Goal: Task Accomplishment & Management: Manage account settings

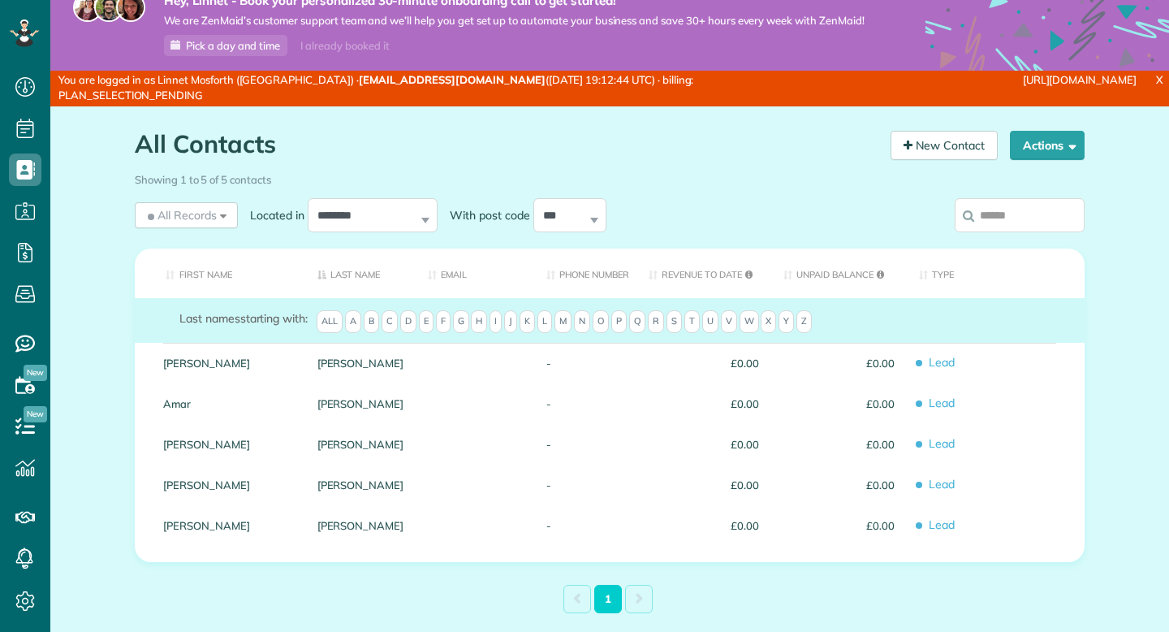
scroll to position [138, 0]
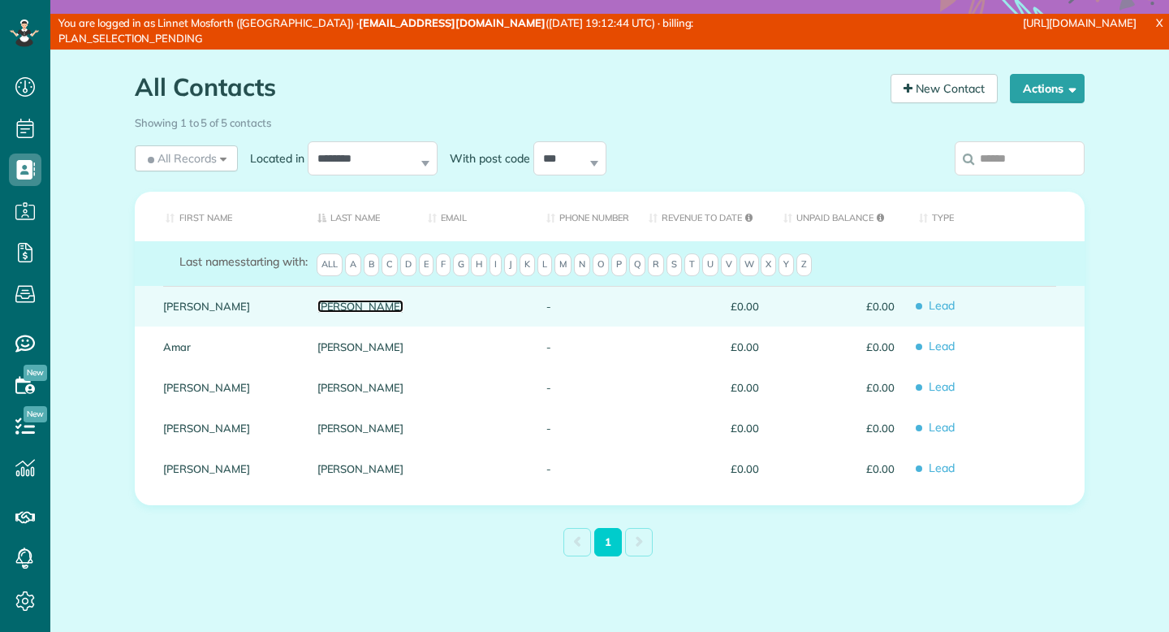
click at [343, 309] on link "Arellano" at bounding box center [361, 305] width 87 height 11
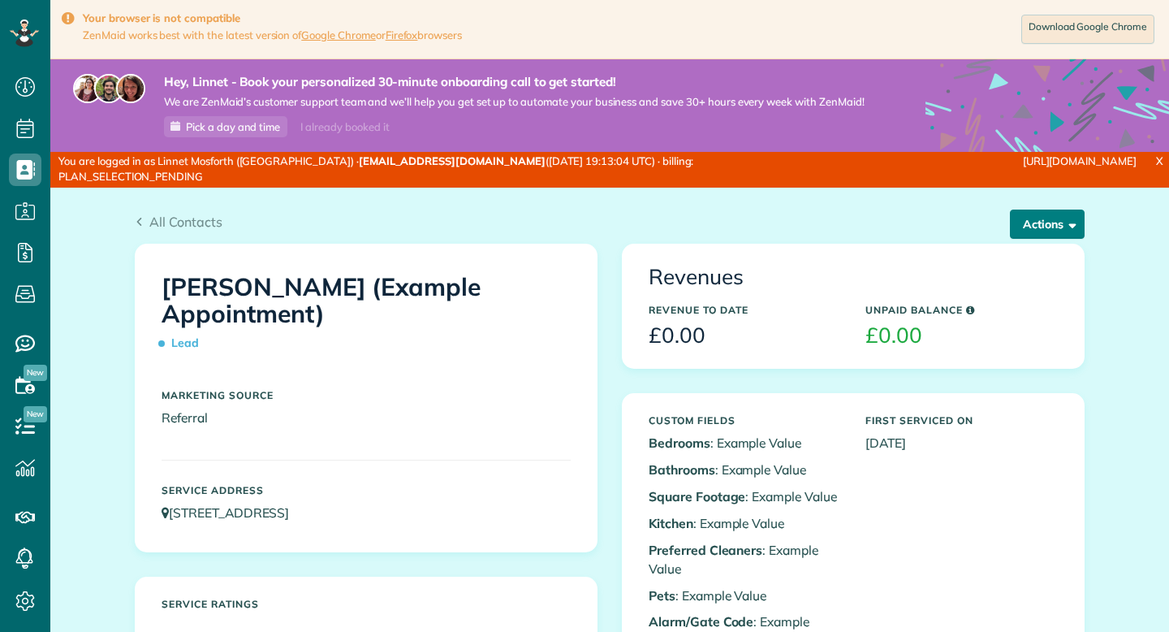
click at [1061, 217] on button "Actions" at bounding box center [1047, 224] width 75 height 29
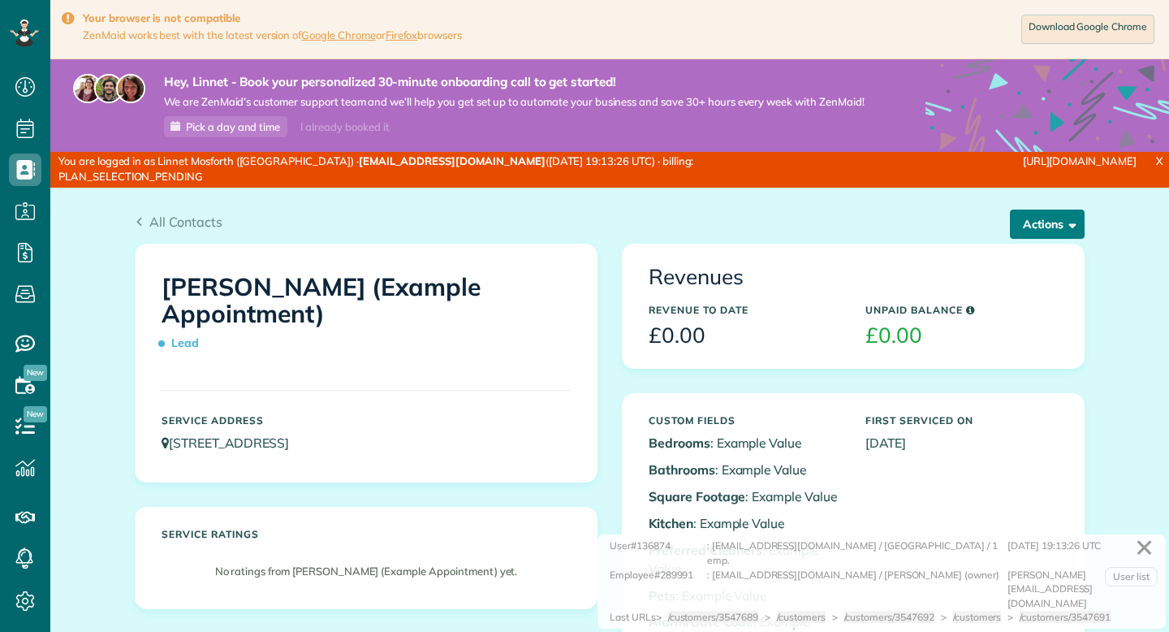
click at [1075, 218] on button "Actions" at bounding box center [1047, 224] width 75 height 29
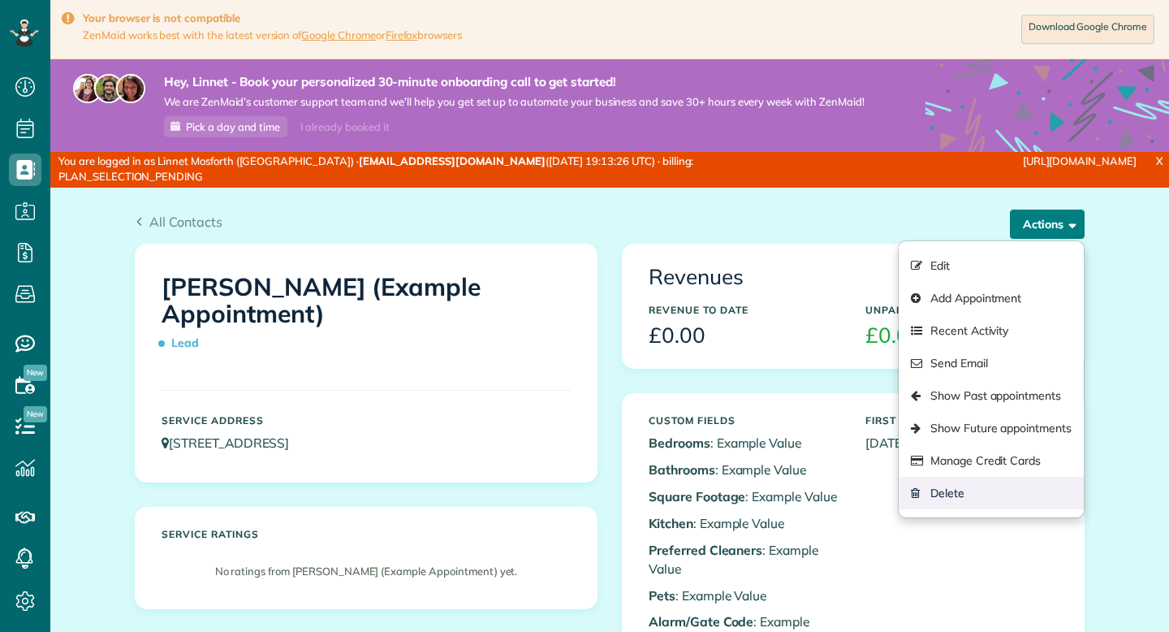
scroll to position [7, 7]
click at [969, 486] on link "Delete" at bounding box center [991, 493] width 185 height 32
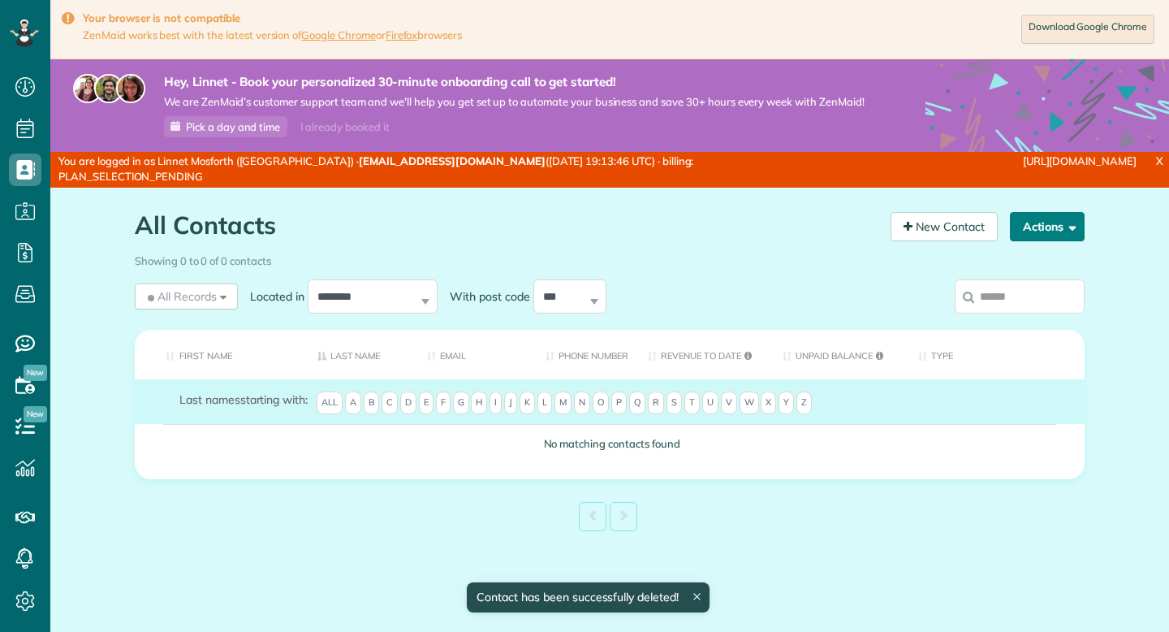
scroll to position [7, 7]
click at [1068, 227] on span "button" at bounding box center [1070, 226] width 12 height 12
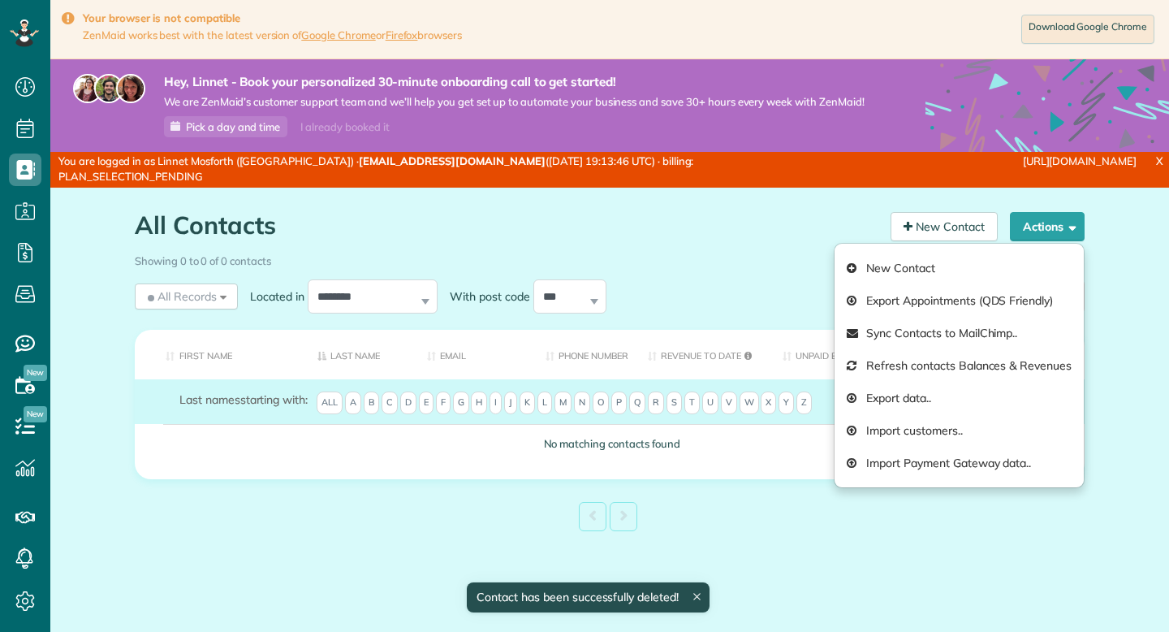
click at [778, 232] on h1 "All Contacts" at bounding box center [507, 225] width 744 height 27
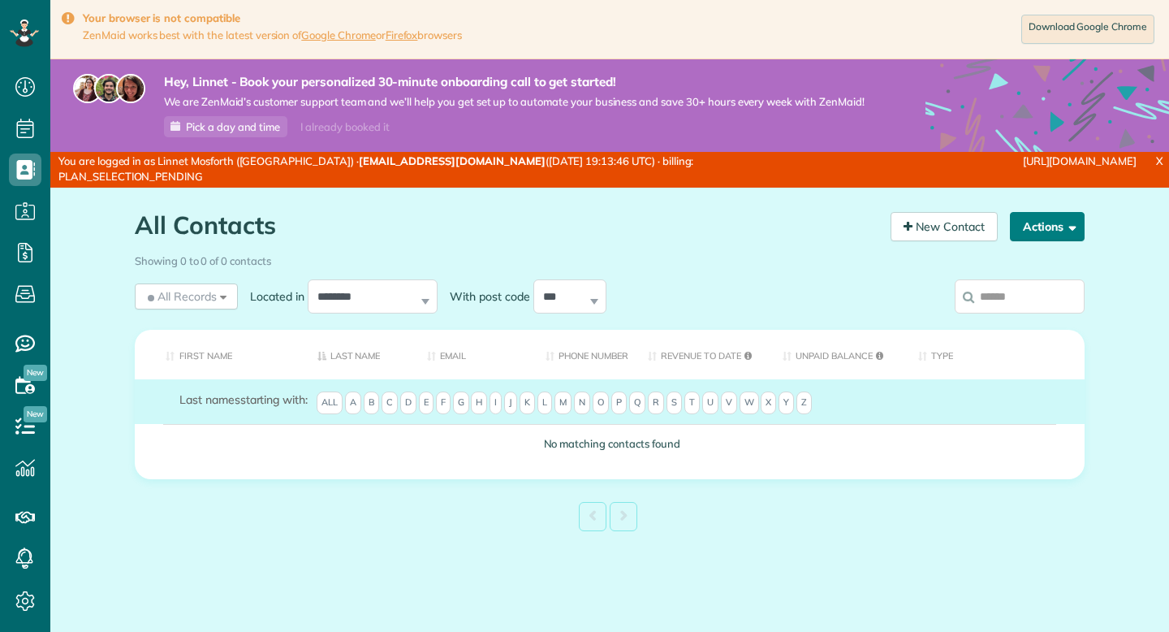
click at [1020, 231] on button "Actions" at bounding box center [1047, 226] width 75 height 29
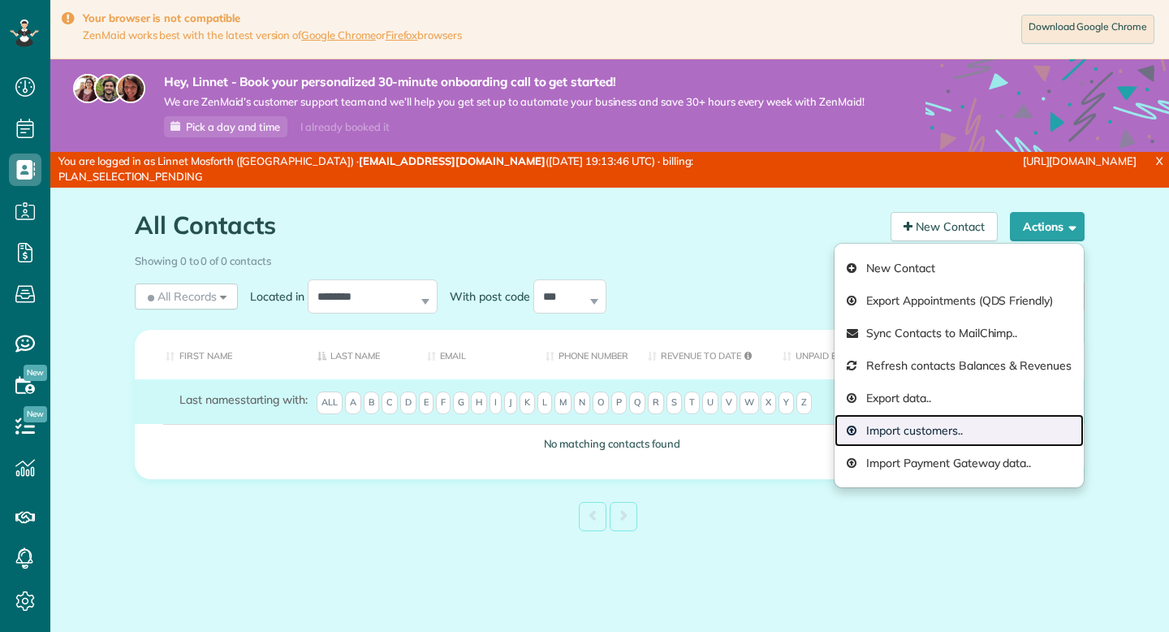
click at [916, 427] on link "Import customers.." at bounding box center [959, 430] width 249 height 32
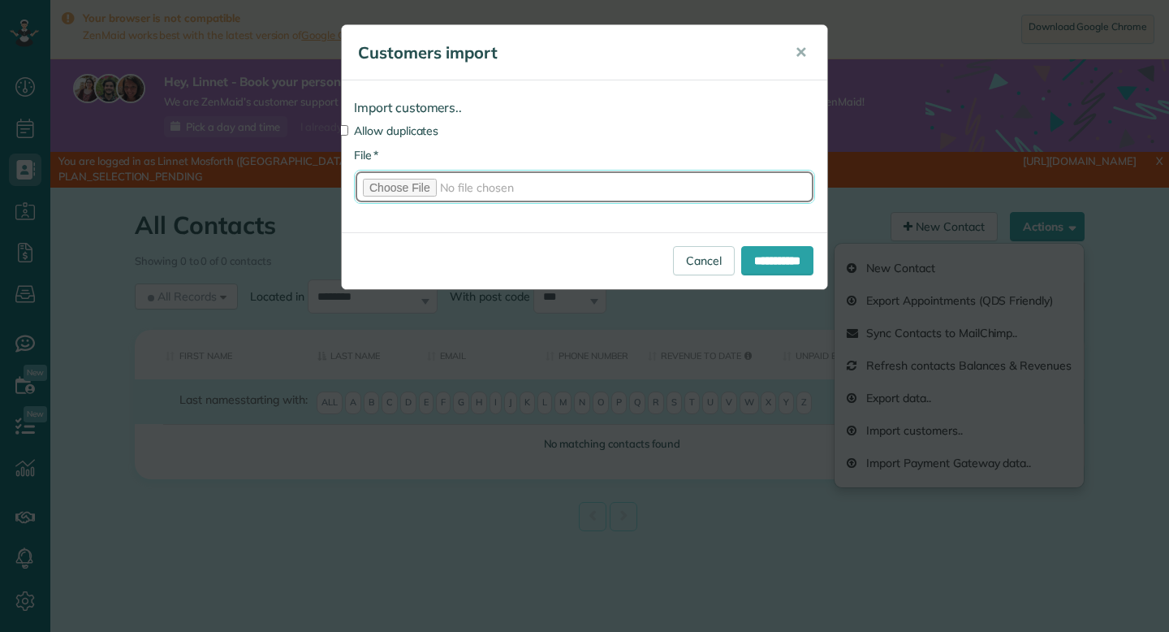
click at [384, 190] on input "* File" at bounding box center [584, 187] width 461 height 34
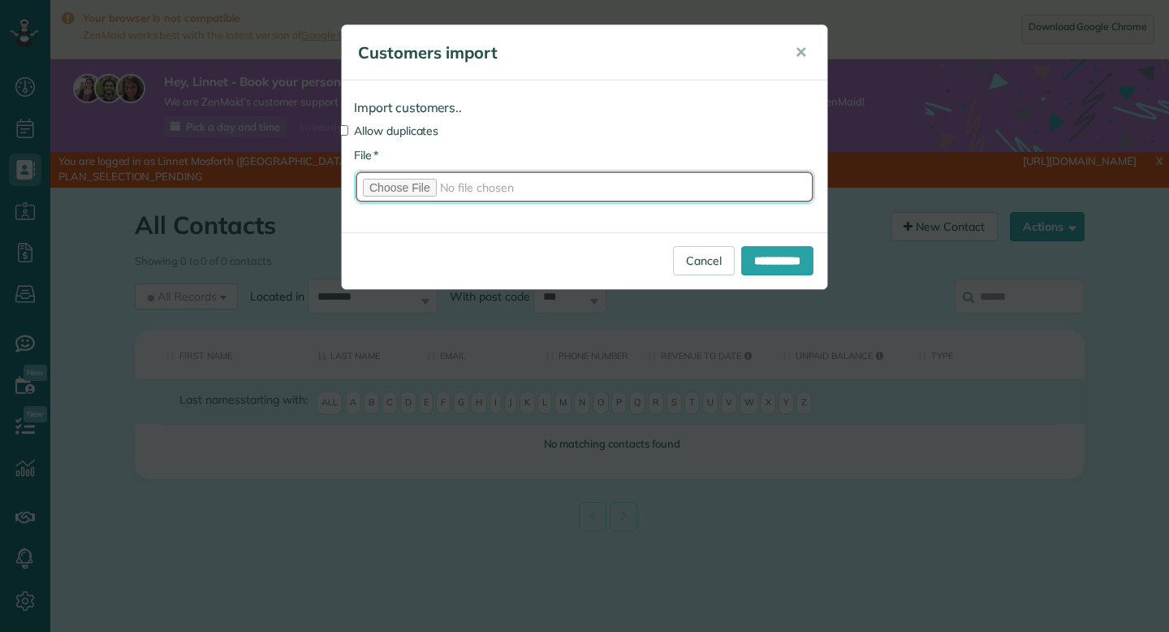
type input "**********"
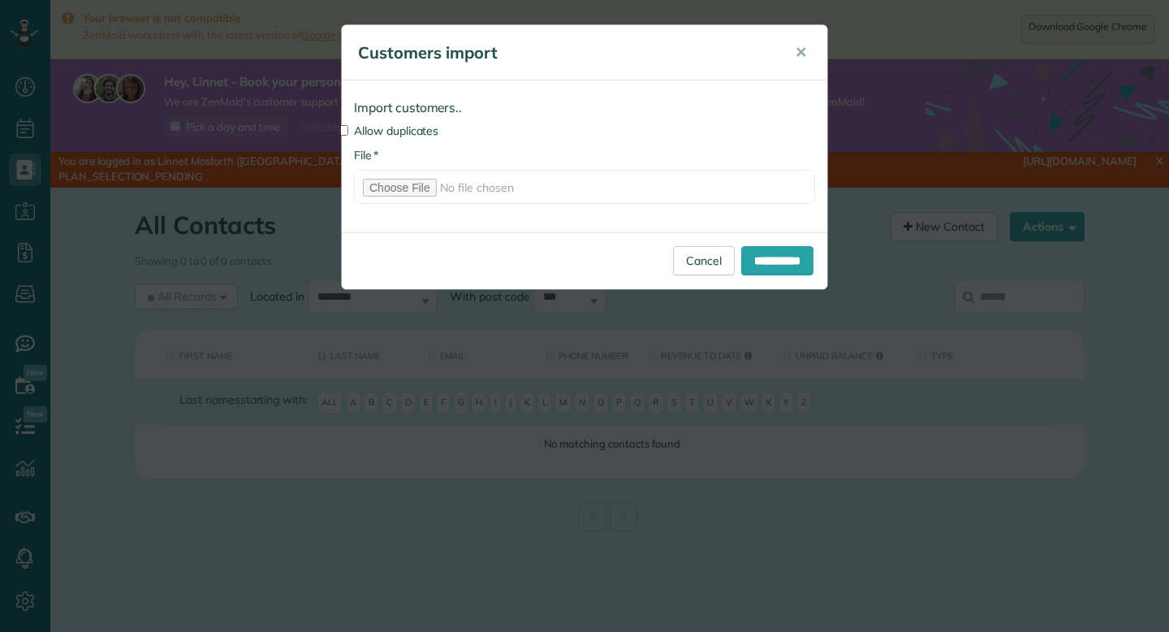
click at [423, 127] on label "Allow duplicates" at bounding box center [584, 131] width 461 height 16
click at [757, 262] on input "**********" at bounding box center [777, 260] width 72 height 29
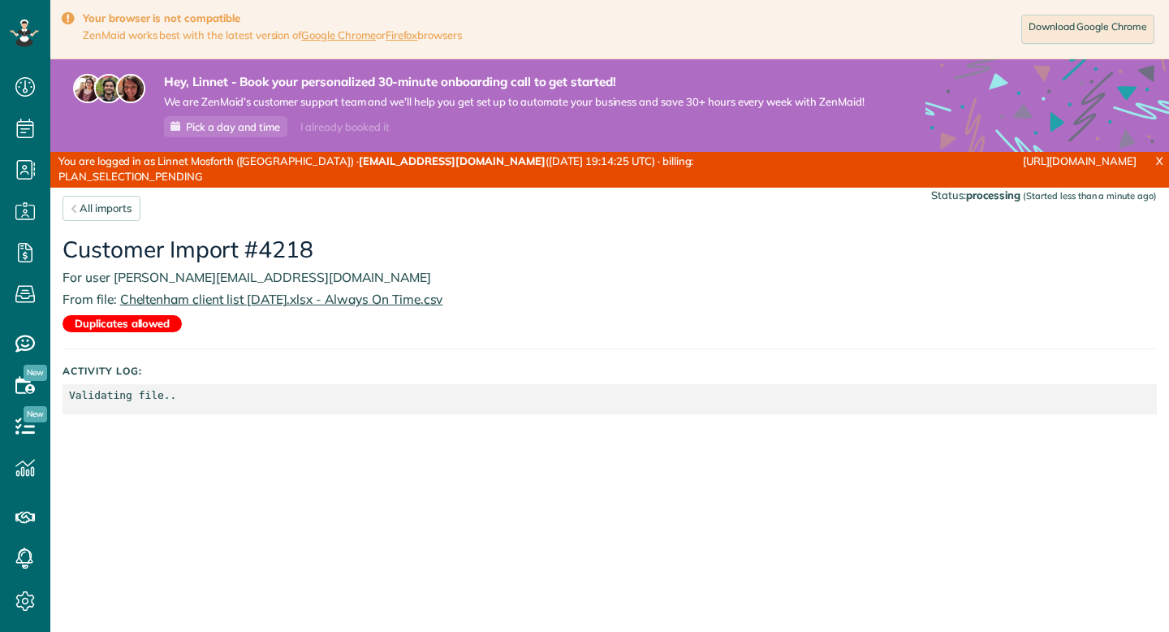
scroll to position [7, 7]
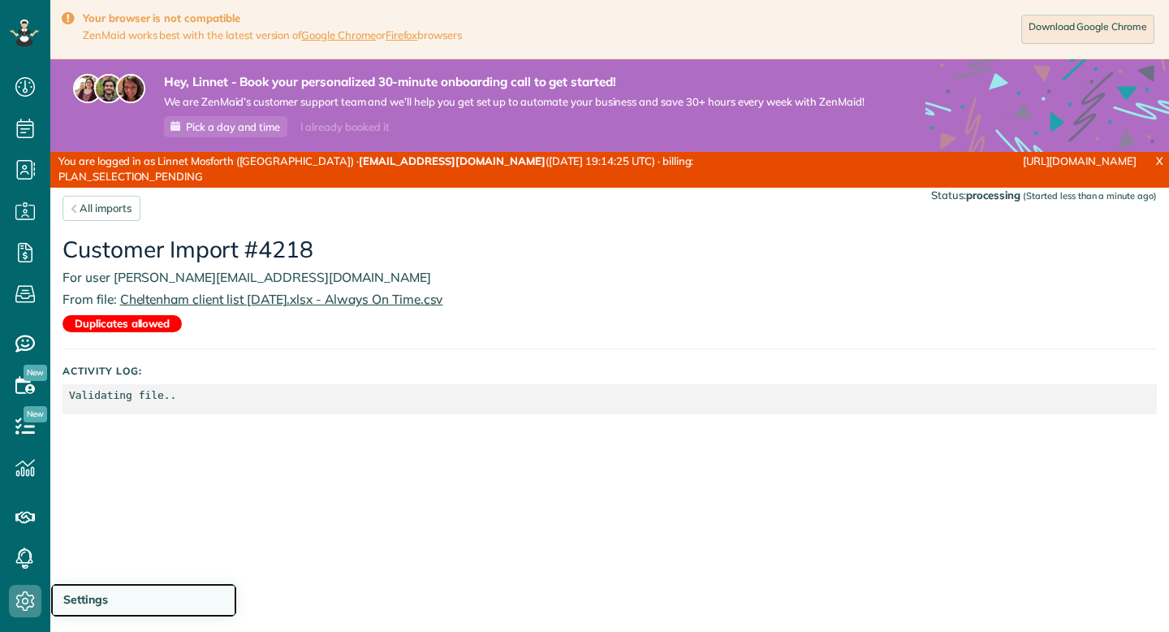
click at [85, 605] on span "Settings" at bounding box center [85, 599] width 45 height 15
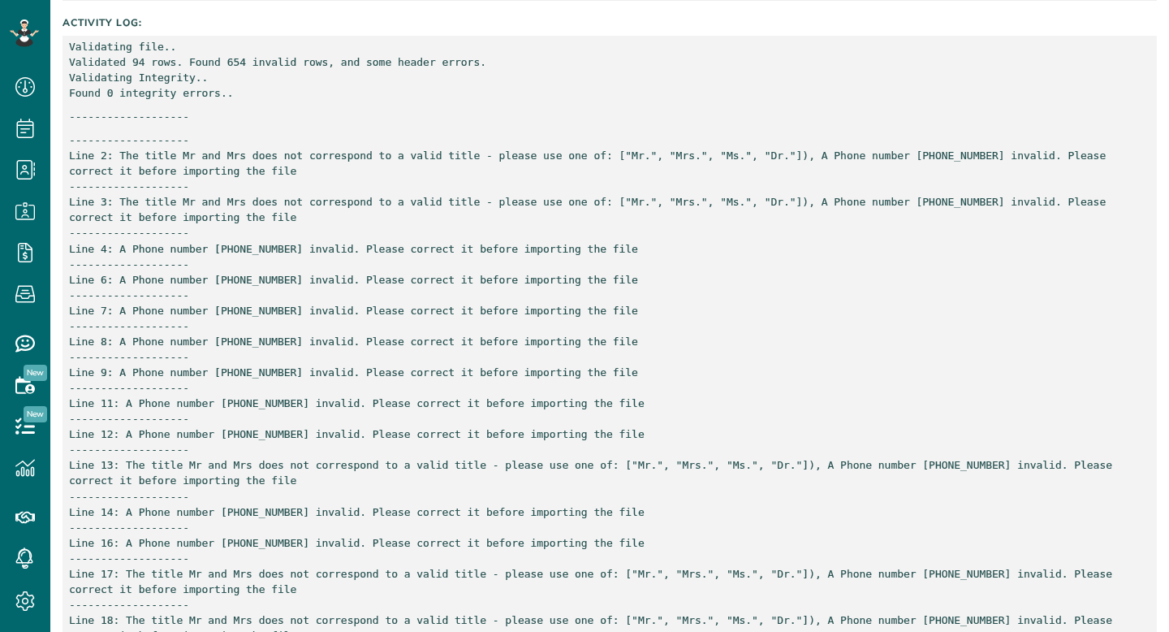
scroll to position [350, 0]
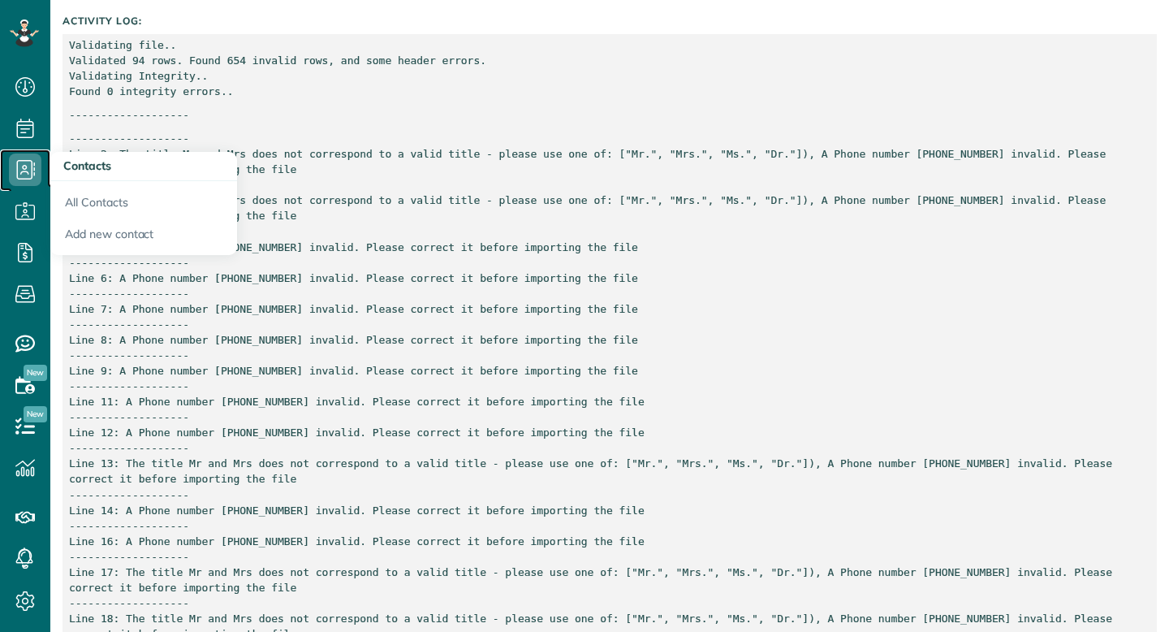
click at [32, 171] on icon at bounding box center [25, 169] width 32 height 32
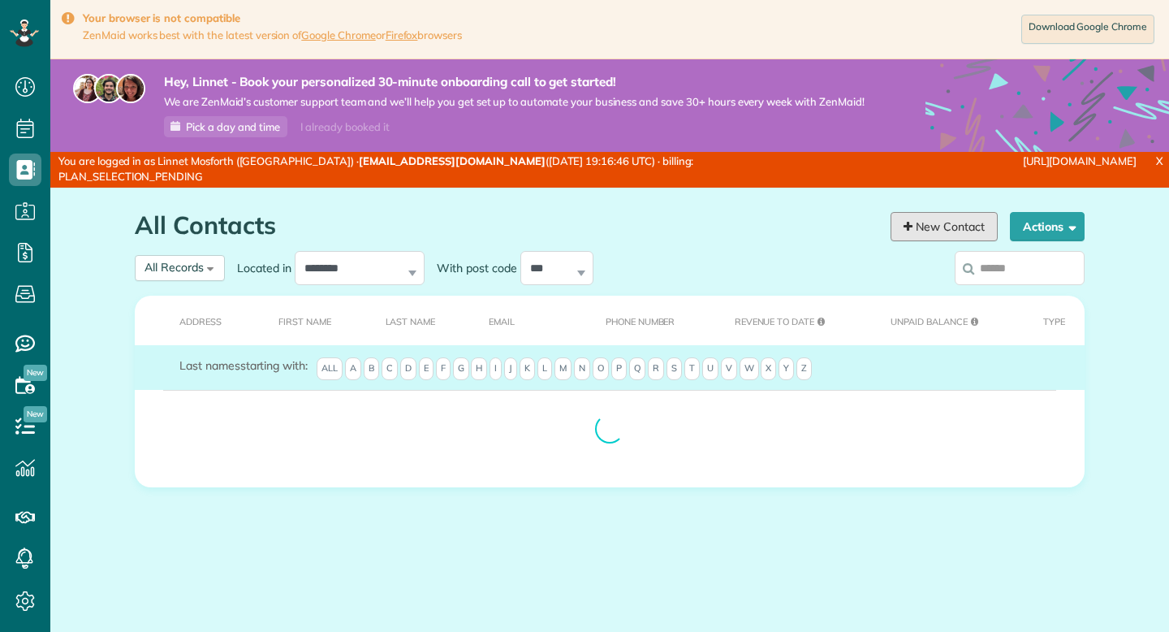
click at [939, 231] on link "New Contact" at bounding box center [944, 226] width 107 height 29
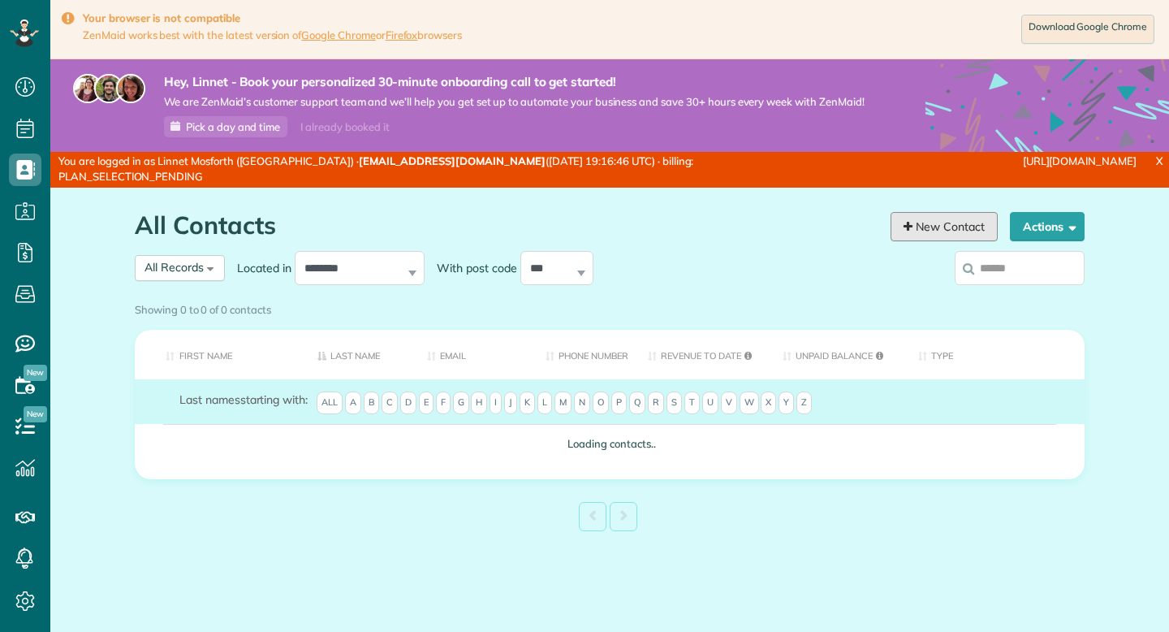
scroll to position [7, 7]
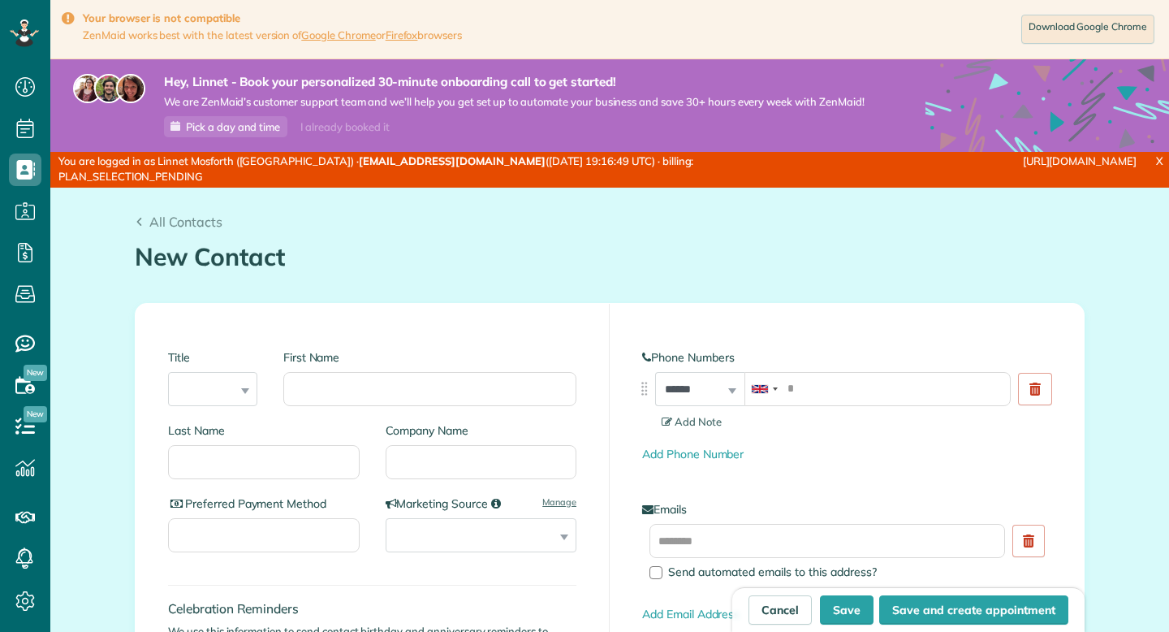
click at [244, 388] on div "Title *** **** *** ***" at bounding box center [212, 377] width 89 height 57
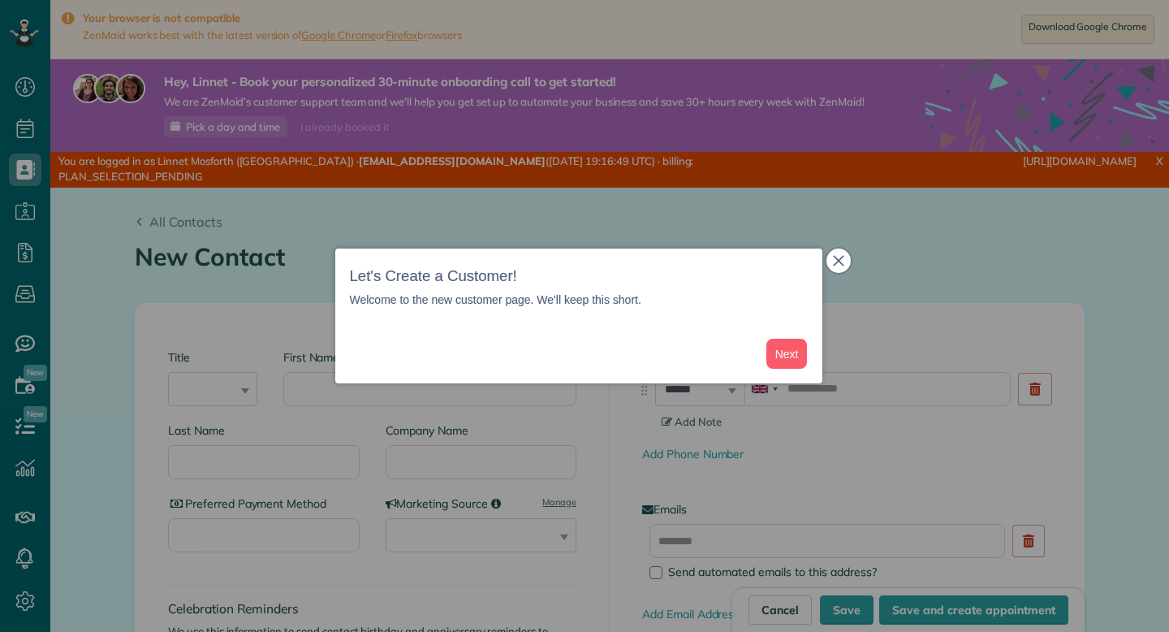
click at [844, 262] on icon "close," at bounding box center [838, 260] width 11 height 11
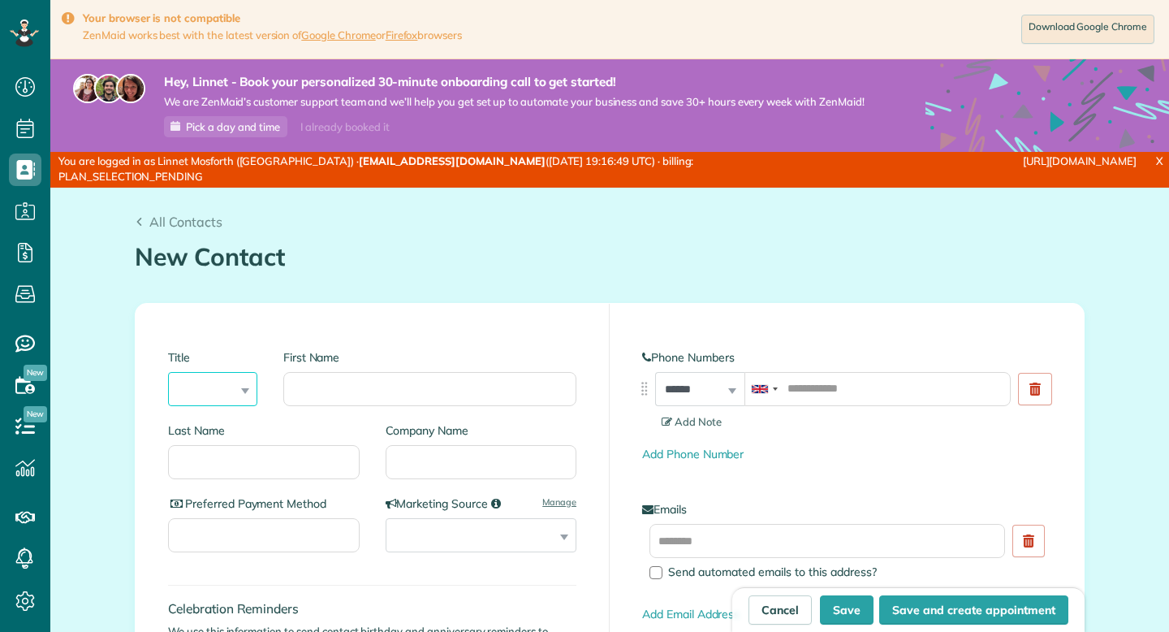
click at [240, 391] on select "*** **** *** ***" at bounding box center [212, 389] width 89 height 34
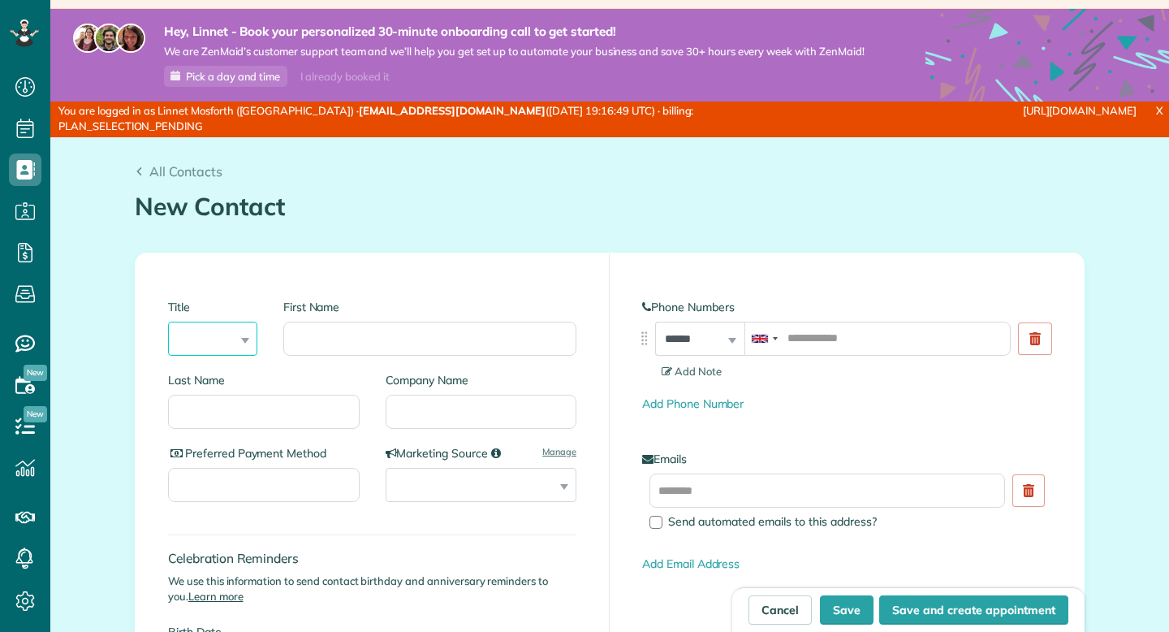
scroll to position [0, 0]
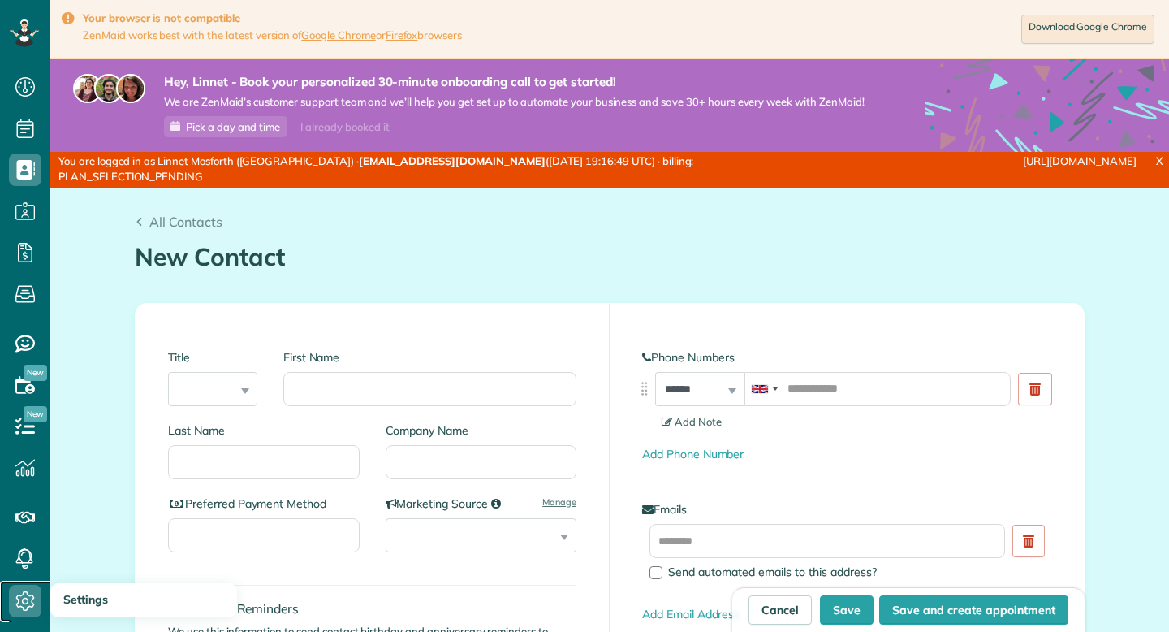
click at [29, 598] on icon at bounding box center [25, 601] width 32 height 32
click at [236, 385] on select "*** **** *** ***" at bounding box center [212, 389] width 89 height 34
click at [218, 395] on select "*** **** *** ***" at bounding box center [212, 389] width 89 height 34
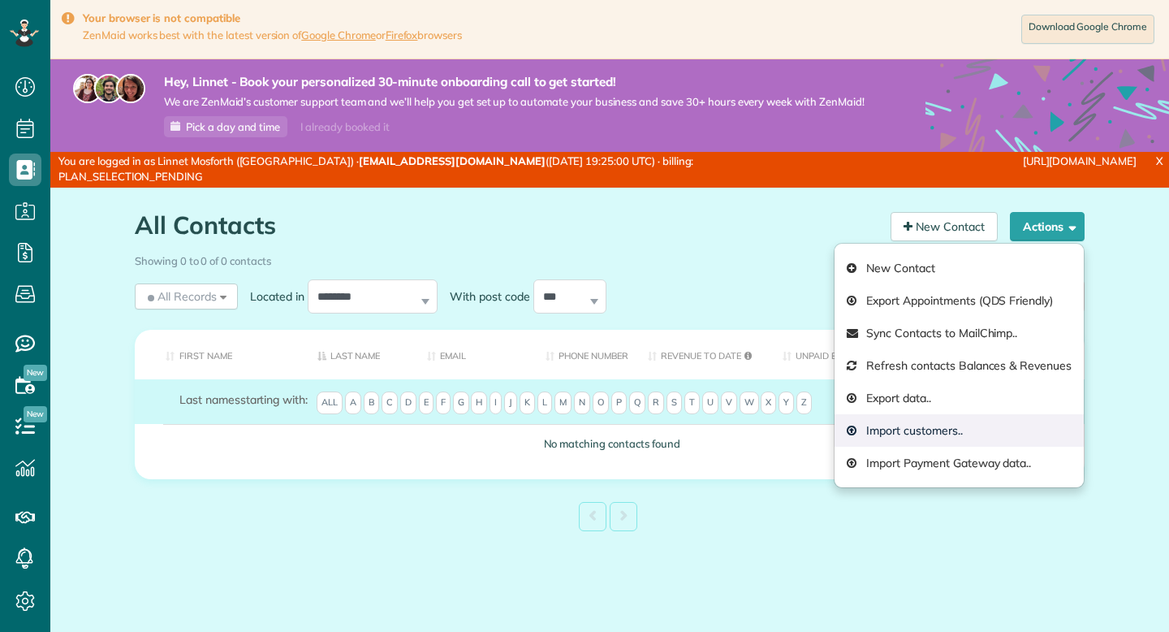
scroll to position [7, 7]
click at [948, 434] on link "Import customers.." at bounding box center [959, 430] width 249 height 32
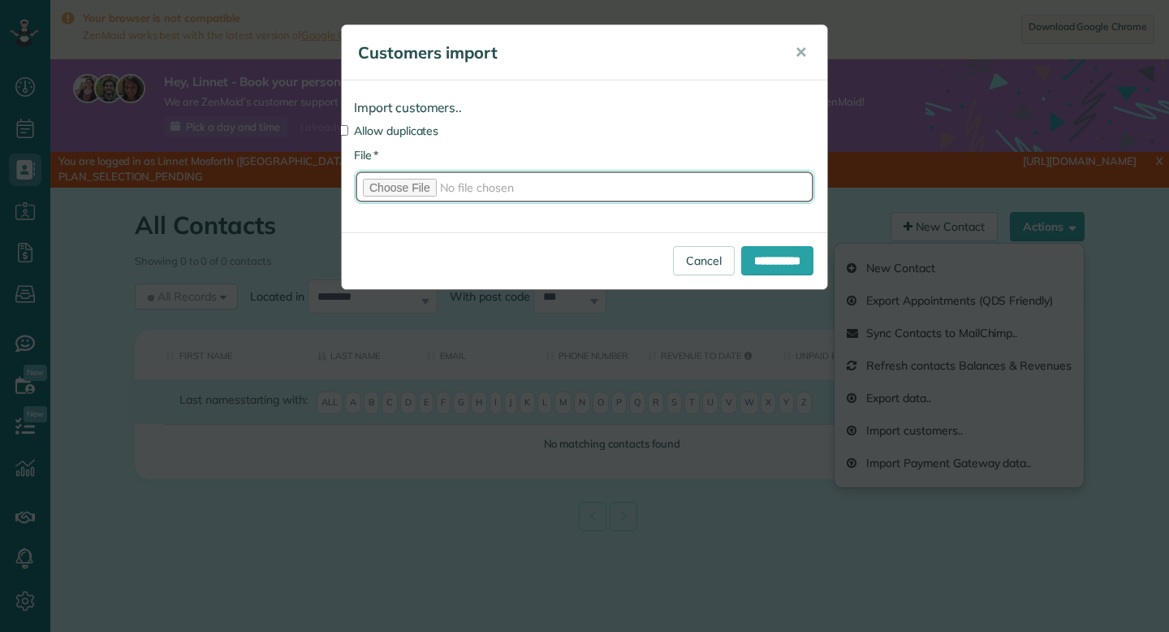
click at [388, 182] on input "* File" at bounding box center [584, 187] width 461 height 34
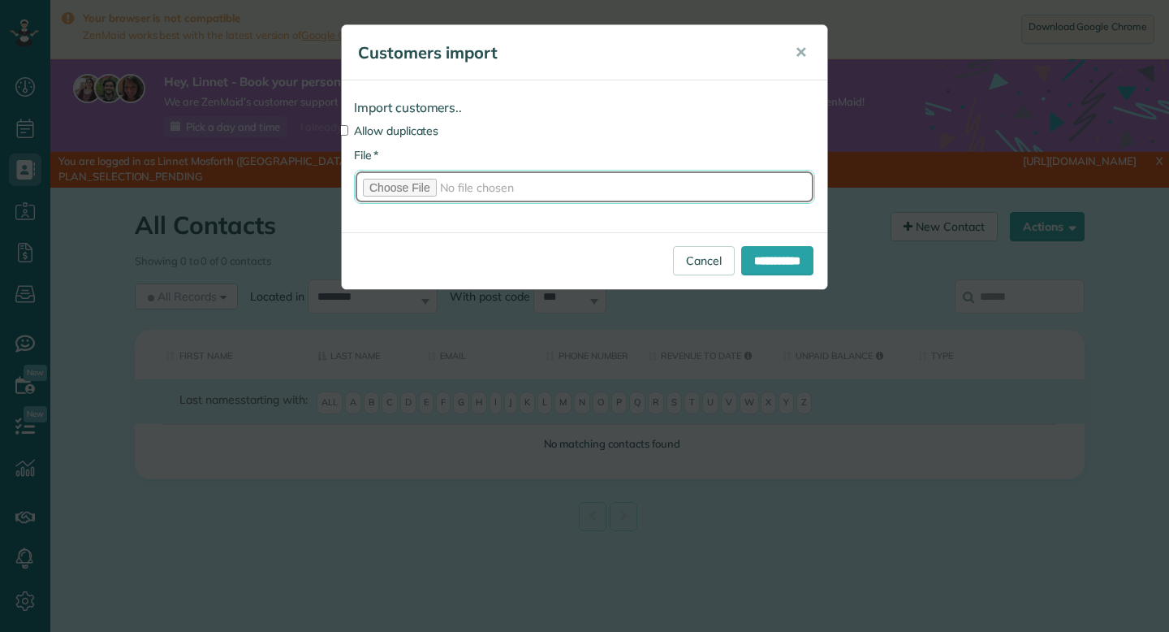
type input "**********"
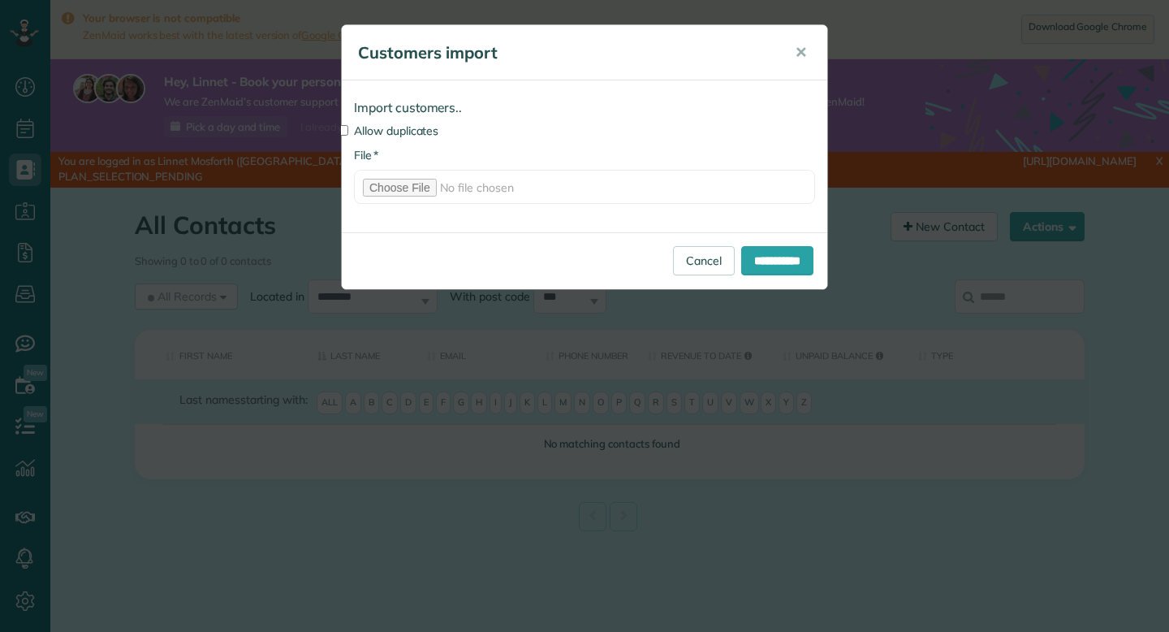
click at [412, 134] on label "Allow duplicates" at bounding box center [584, 131] width 461 height 16
click at [767, 257] on input "**********" at bounding box center [777, 260] width 72 height 29
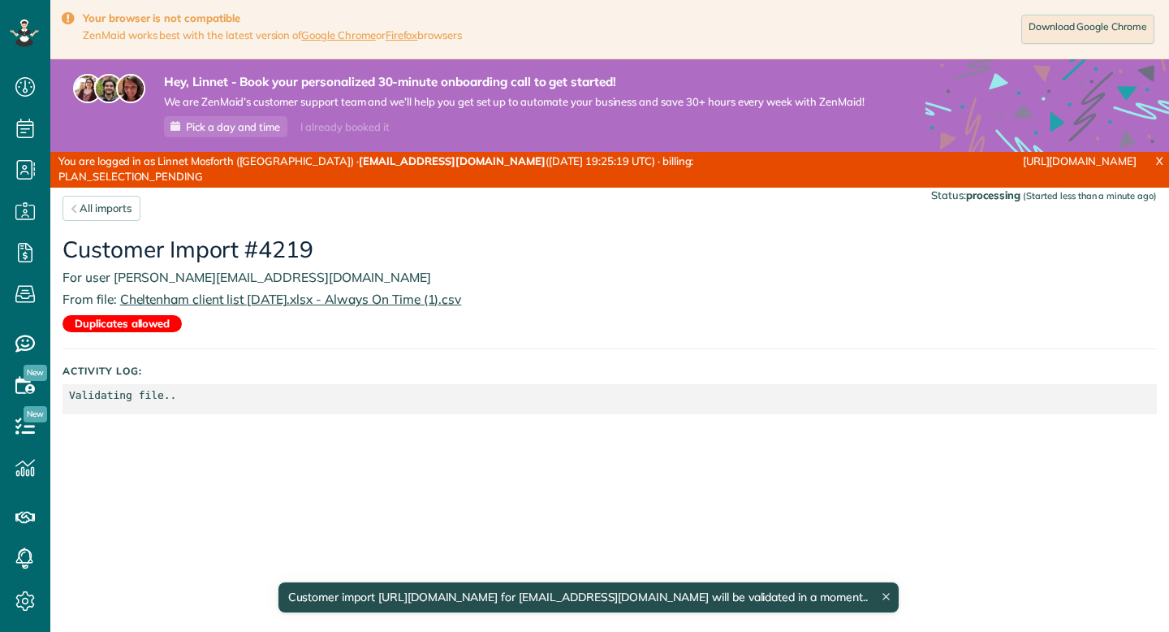
scroll to position [7, 7]
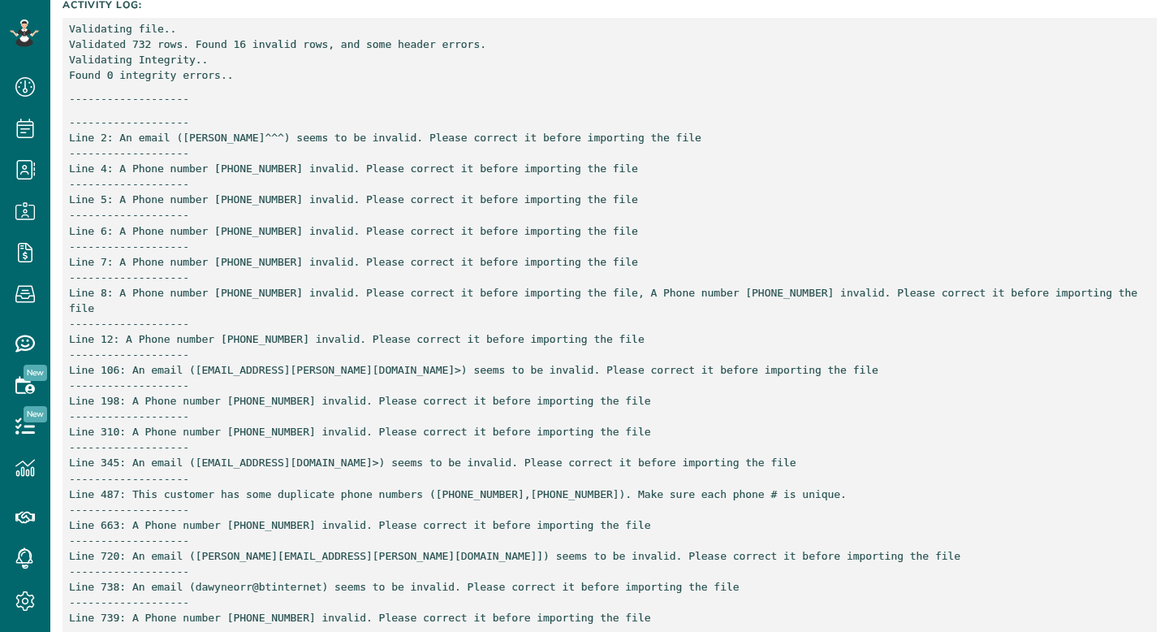
scroll to position [371, 0]
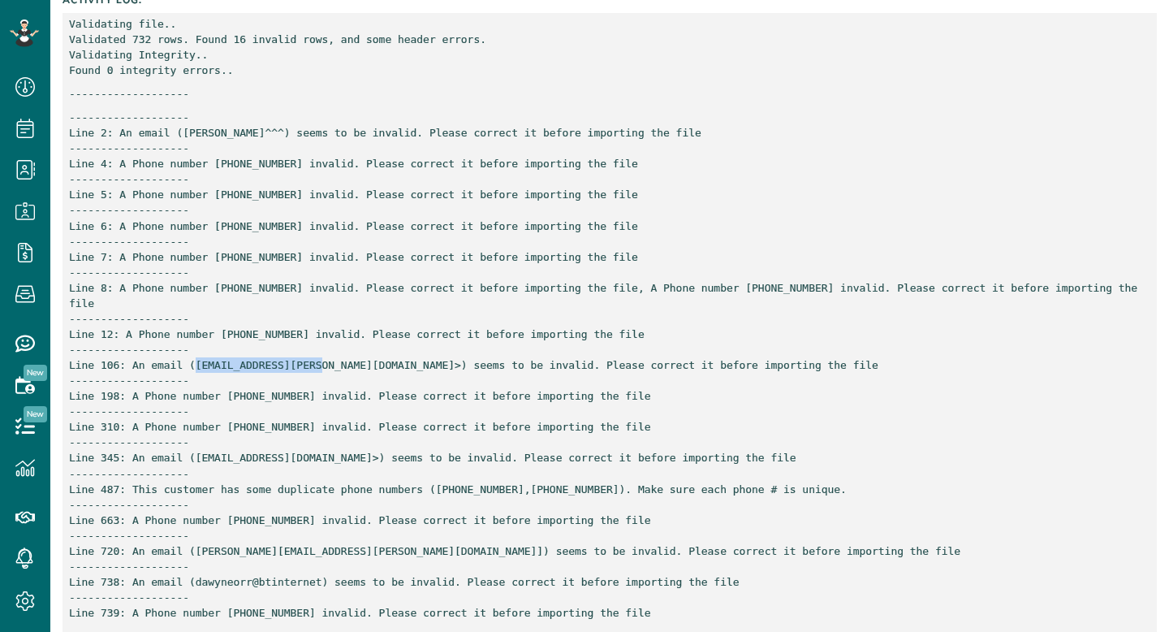
drag, startPoint x: 198, startPoint y: 365, endPoint x: 322, endPoint y: 365, distance: 123.4
click at [322, 365] on p "------------------- Line 2: An email ([PERSON_NAME]^^^) seems to be invalid. Pl…" at bounding box center [610, 365] width 1082 height 511
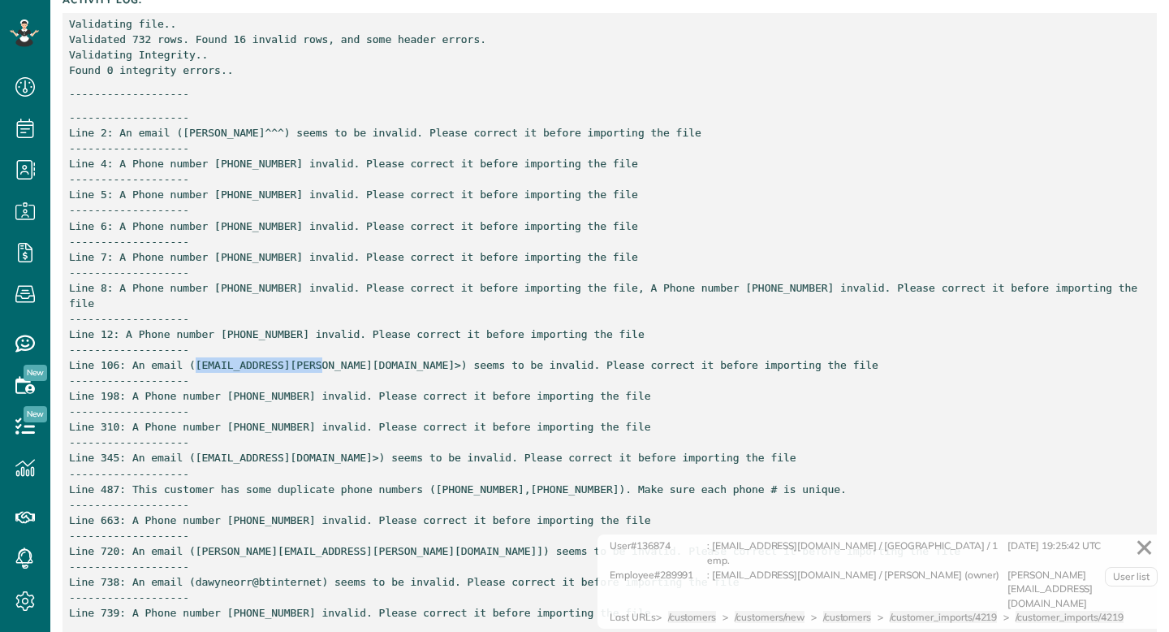
copy p "[EMAIL_ADDRESS][PERSON_NAME][DOMAIN_NAME]>"
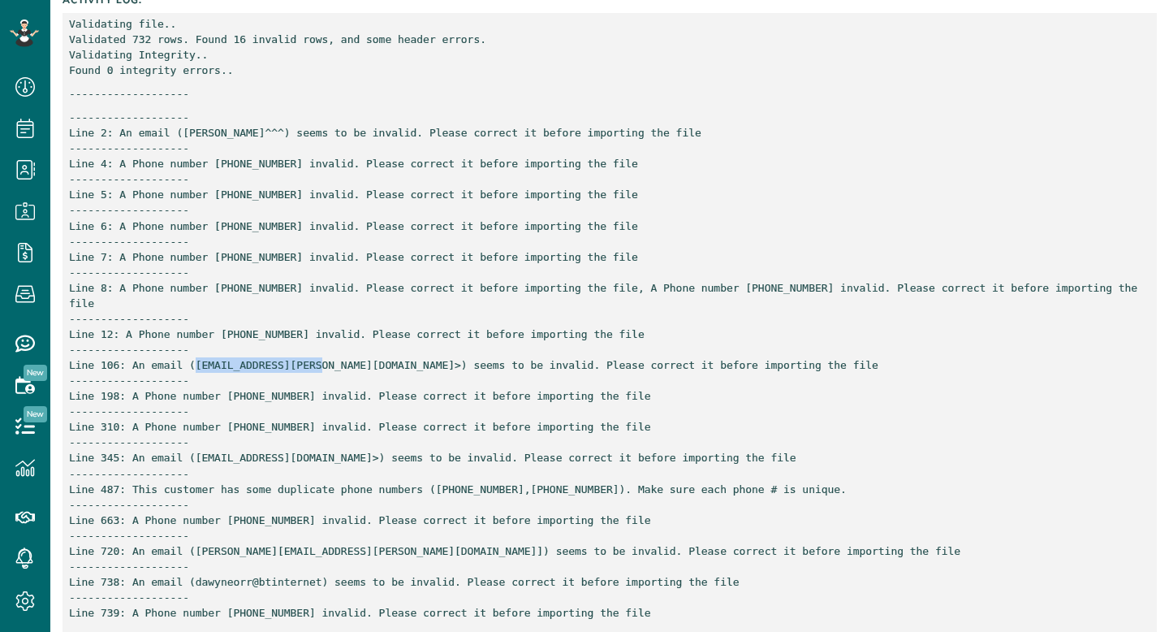
click at [269, 400] on p "------------------- Line 2: An email ([PERSON_NAME]^^^) seems to be invalid. Pl…" at bounding box center [610, 365] width 1082 height 511
click at [269, 400] on p "------------------- Line 2: An email (Jeremy^^^) seems to be invalid. Please co…" at bounding box center [610, 365] width 1082 height 511
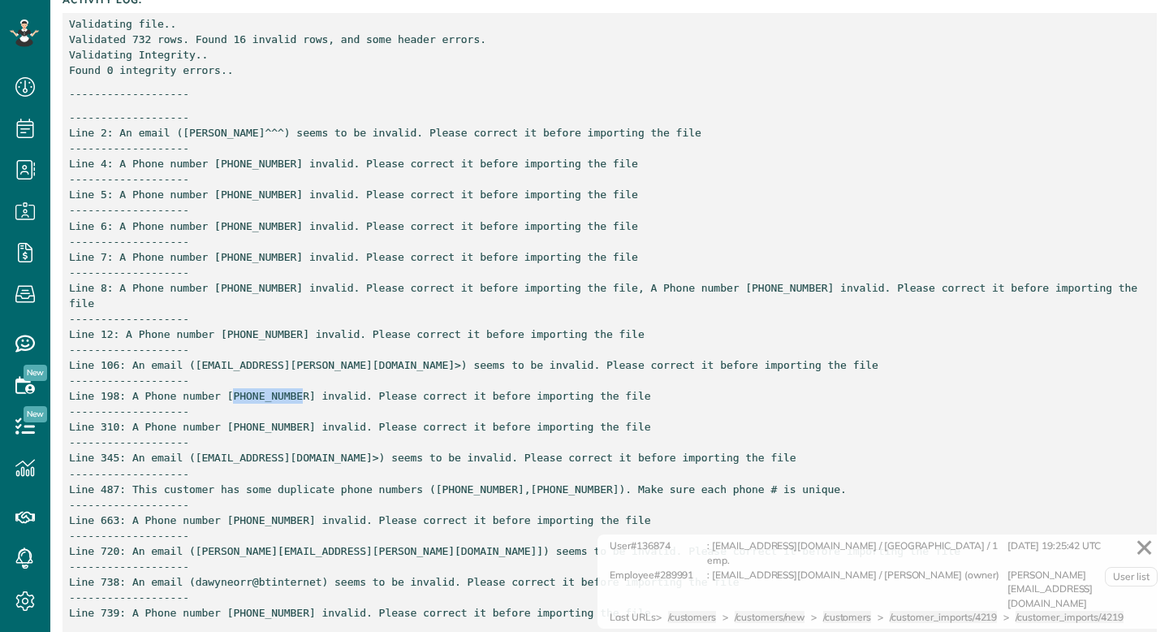
copy p "77884497042"
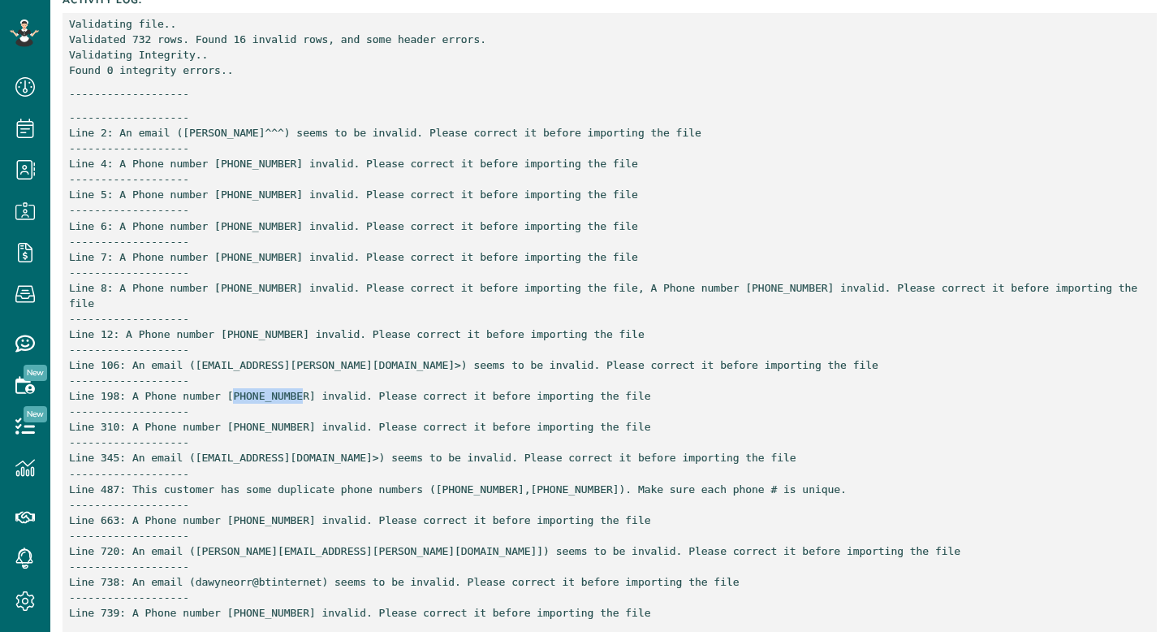
click at [266, 430] on p "------------------- Line 2: An email (Jeremy^^^) seems to be invalid. Please co…" at bounding box center [610, 365] width 1082 height 511
copy p "777959269"
drag, startPoint x: 197, startPoint y: 460, endPoint x: 272, endPoint y: 460, distance: 74.7
click at [272, 460] on p "------------------- Line 2: An email (Jeremy^^^) seems to be invalid. Please co…" at bounding box center [610, 365] width 1082 height 511
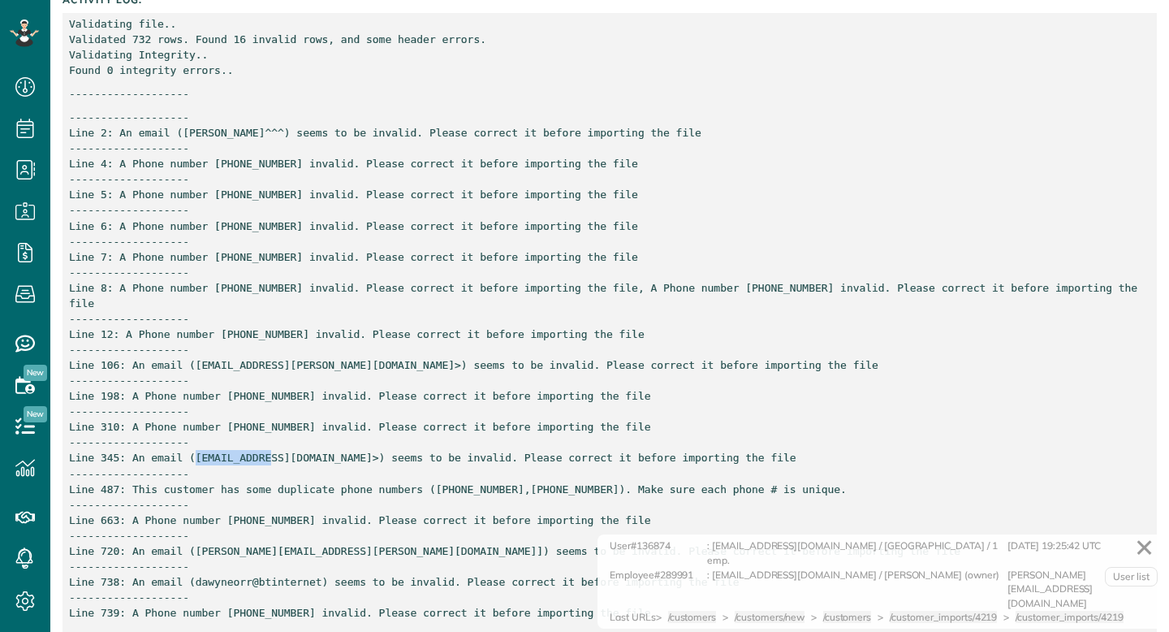
copy p "clairekaloo@"
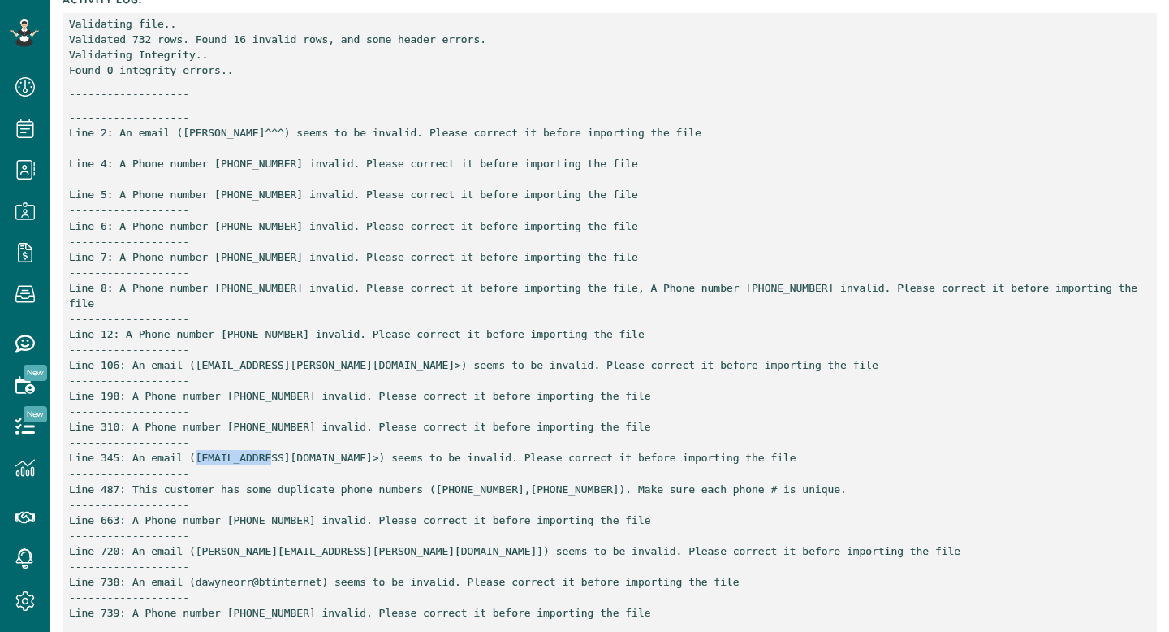
click at [473, 486] on p "------------------- Line 2: An email (Jeremy^^^) seems to be invalid. Please co…" at bounding box center [610, 365] width 1082 height 511
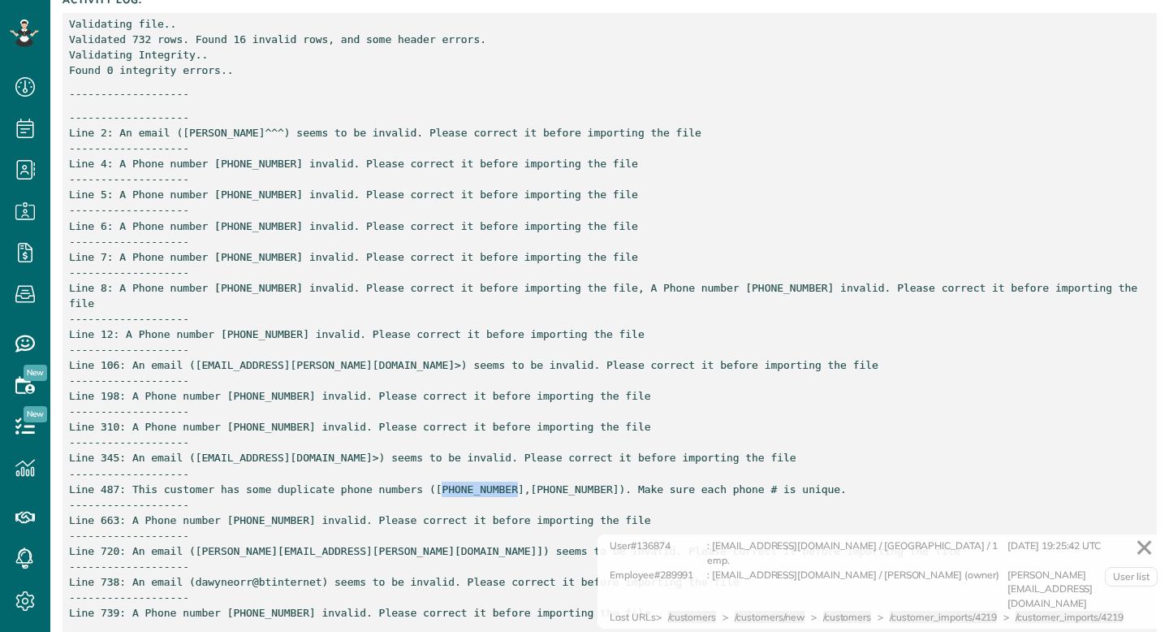
copy p "447891305542"
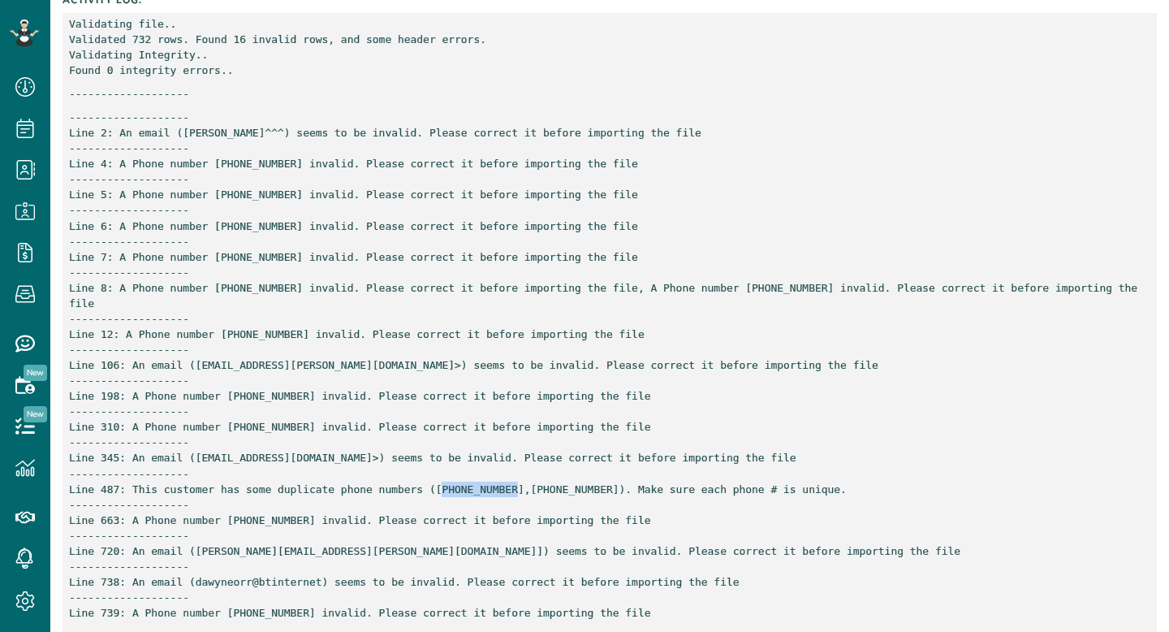
click at [278, 525] on p "------------------- Line 2: An email (Jeremy^^^) seems to be invalid. Please co…" at bounding box center [610, 365] width 1082 height 511
copy p "13479603200"
drag, startPoint x: 198, startPoint y: 551, endPoint x: 294, endPoint y: 546, distance: 96.0
click at [294, 546] on p "------------------- Line 2: An email (Jeremy^^^) seems to be invalid. Please co…" at bounding box center [610, 365] width 1082 height 511
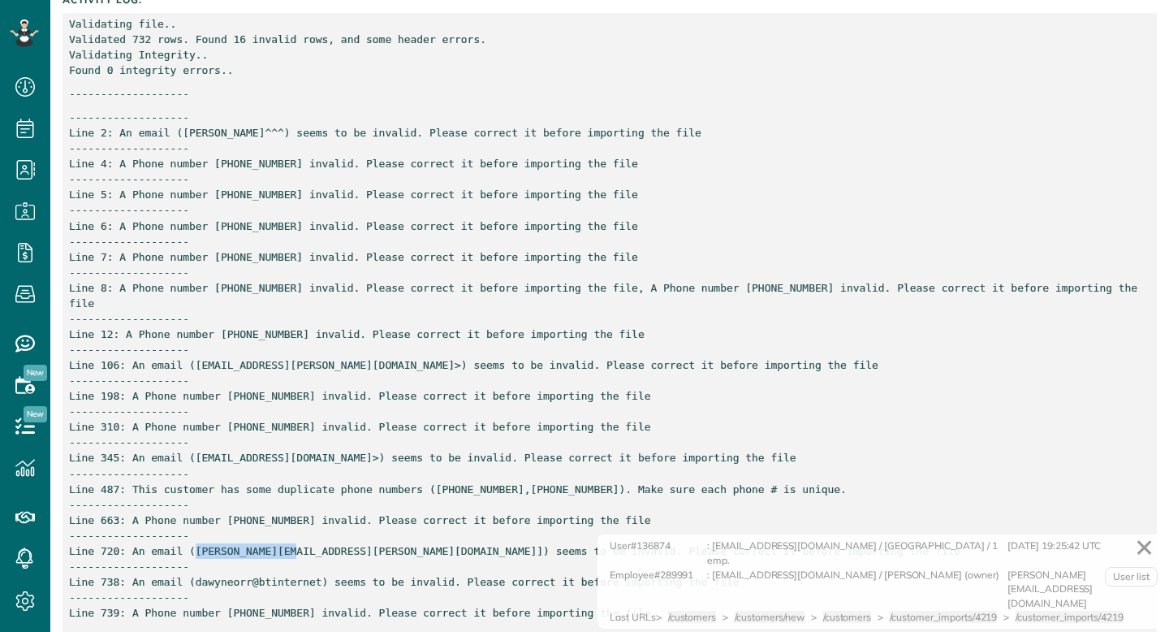
copy p "natasha.scullane"
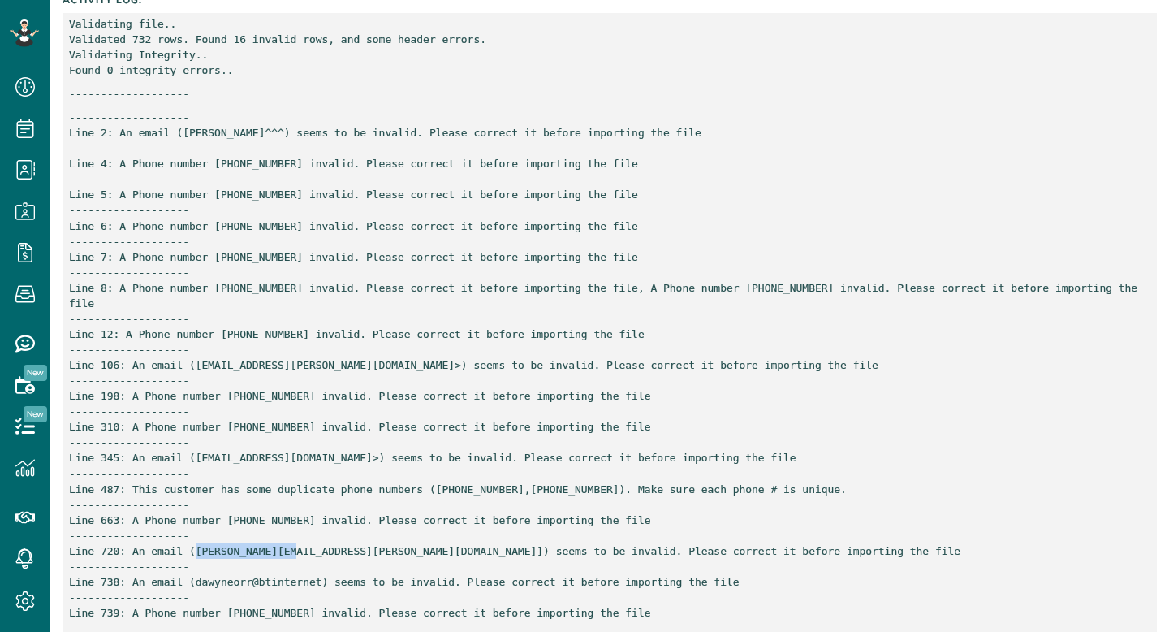
click at [217, 584] on p "------------------- Line 2: An email (Jeremy^^^) seems to be invalid. Please co…" at bounding box center [610, 365] width 1082 height 511
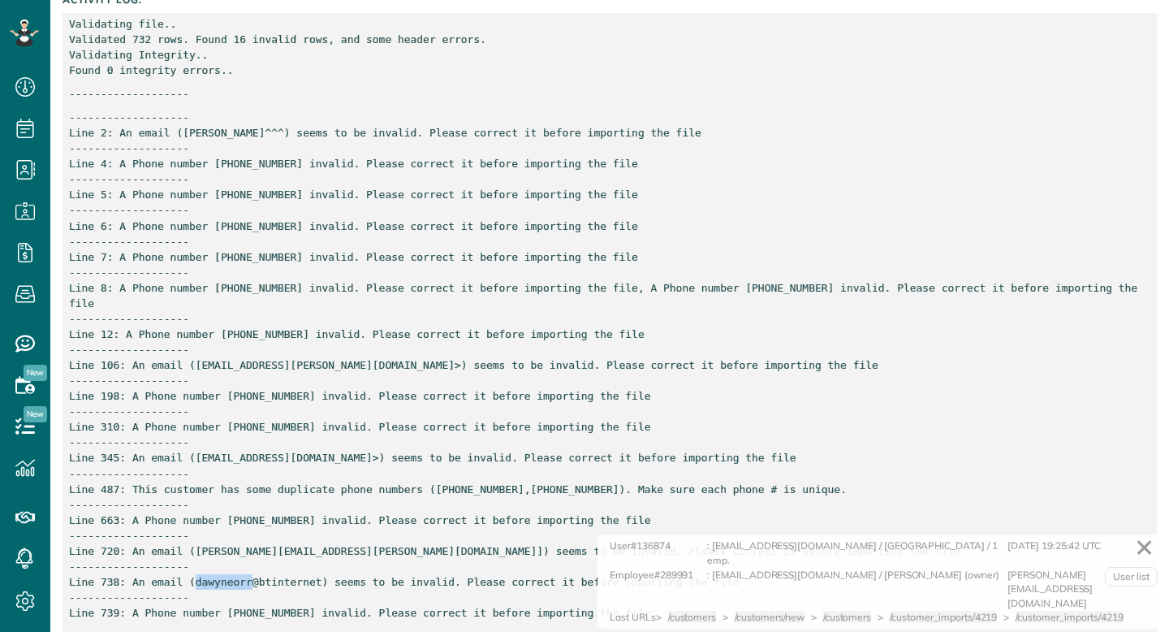
copy p "dawyneorr"
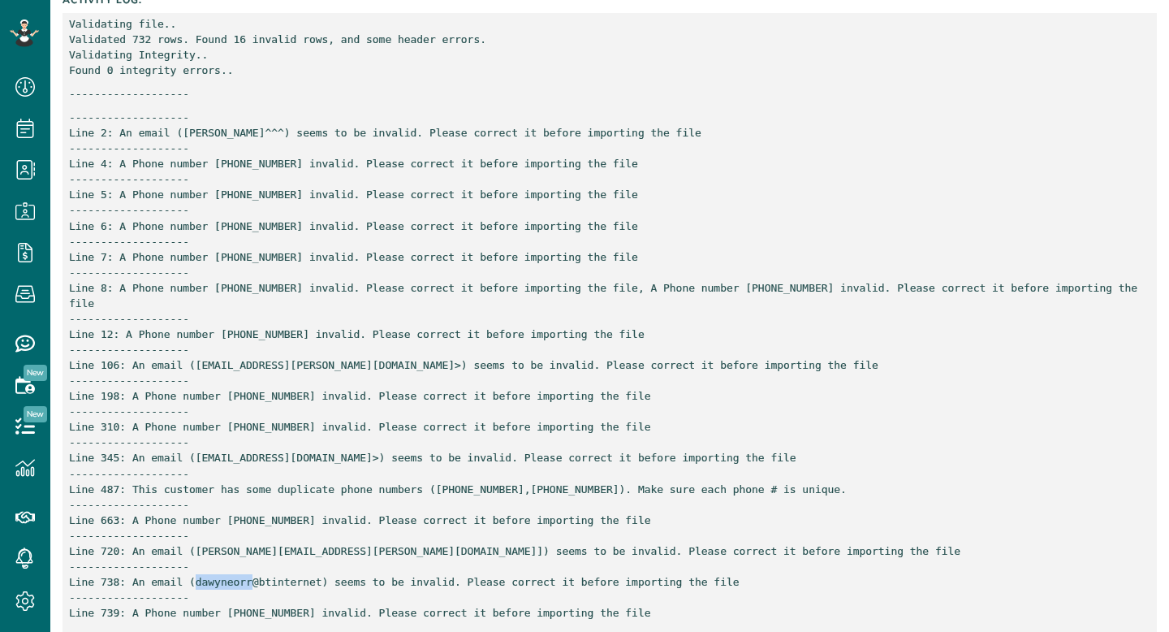
click at [295, 613] on p "------------------- Line 2: An email (Jeremy^^^) seems to be invalid. Please co…" at bounding box center [610, 365] width 1082 height 511
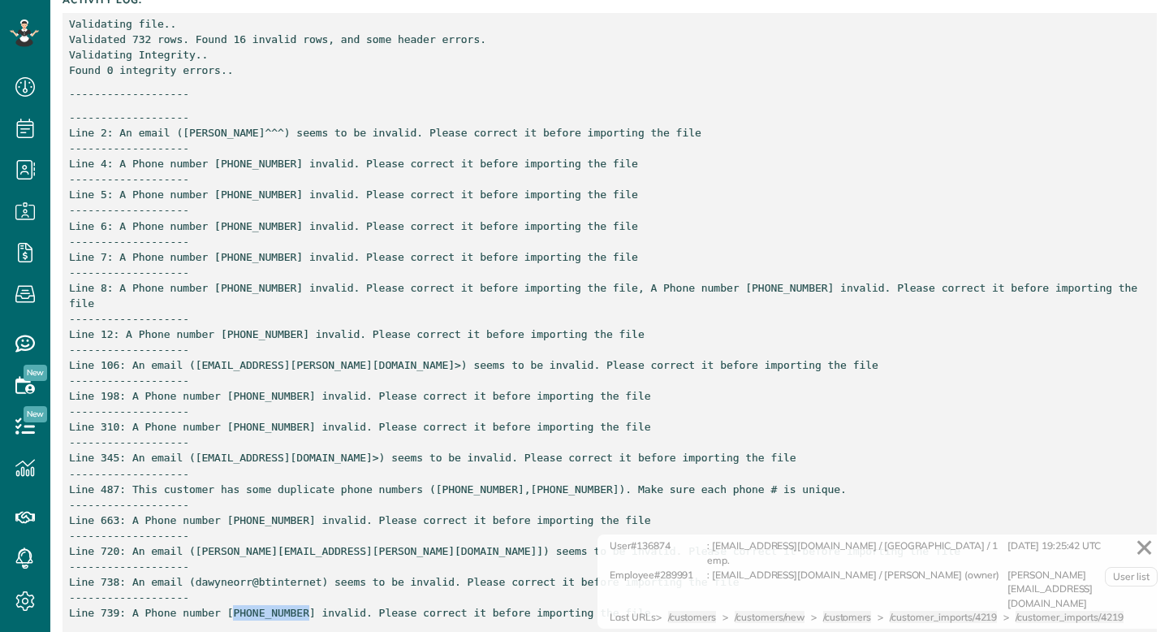
copy p "351912565370"
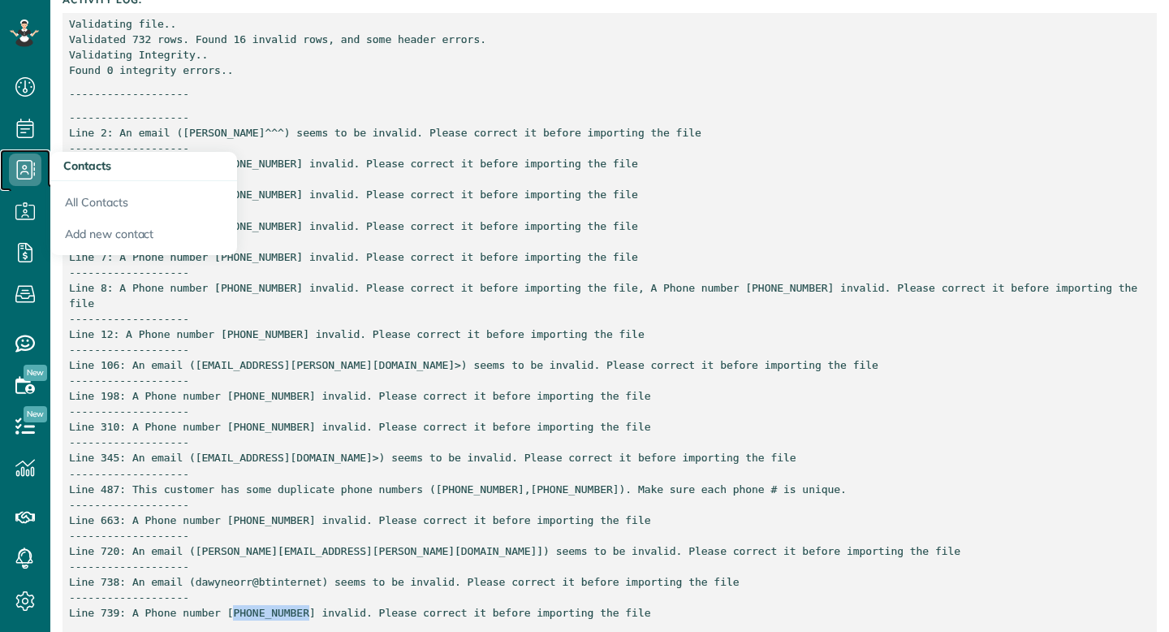
click at [31, 166] on use at bounding box center [26, 169] width 19 height 19
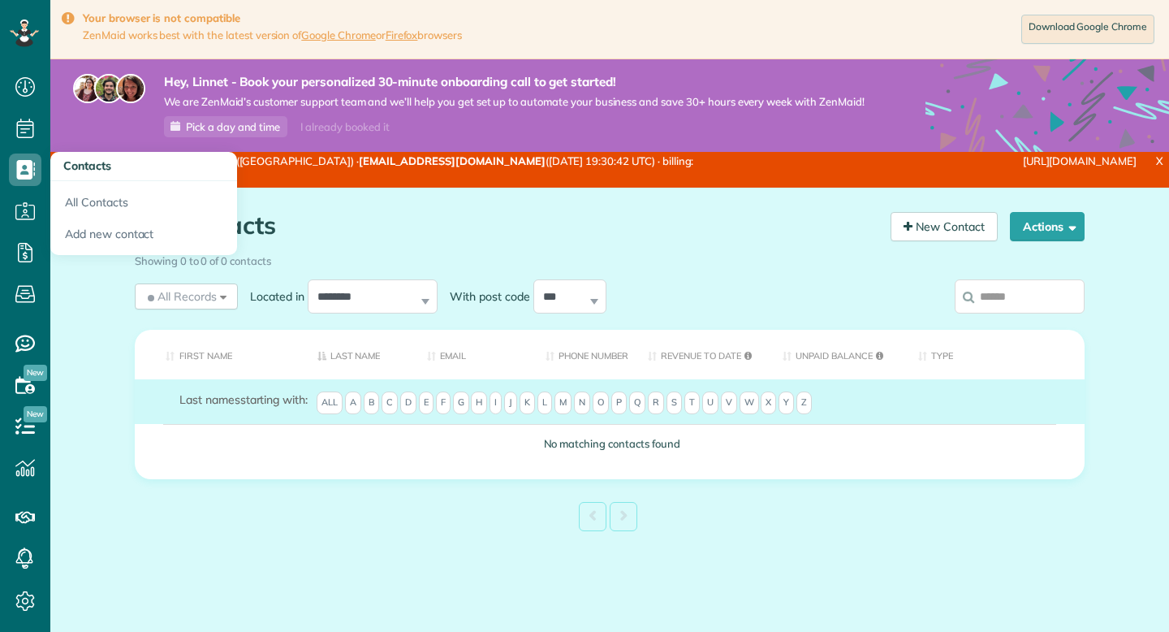
scroll to position [7, 7]
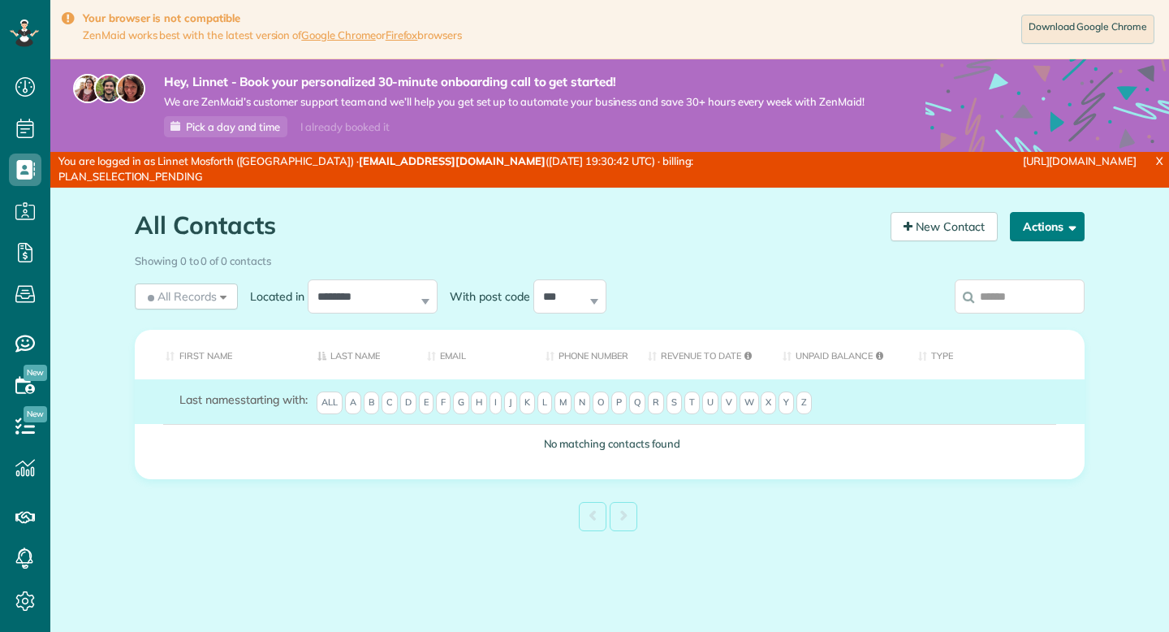
click at [1059, 233] on button "Actions" at bounding box center [1047, 226] width 75 height 29
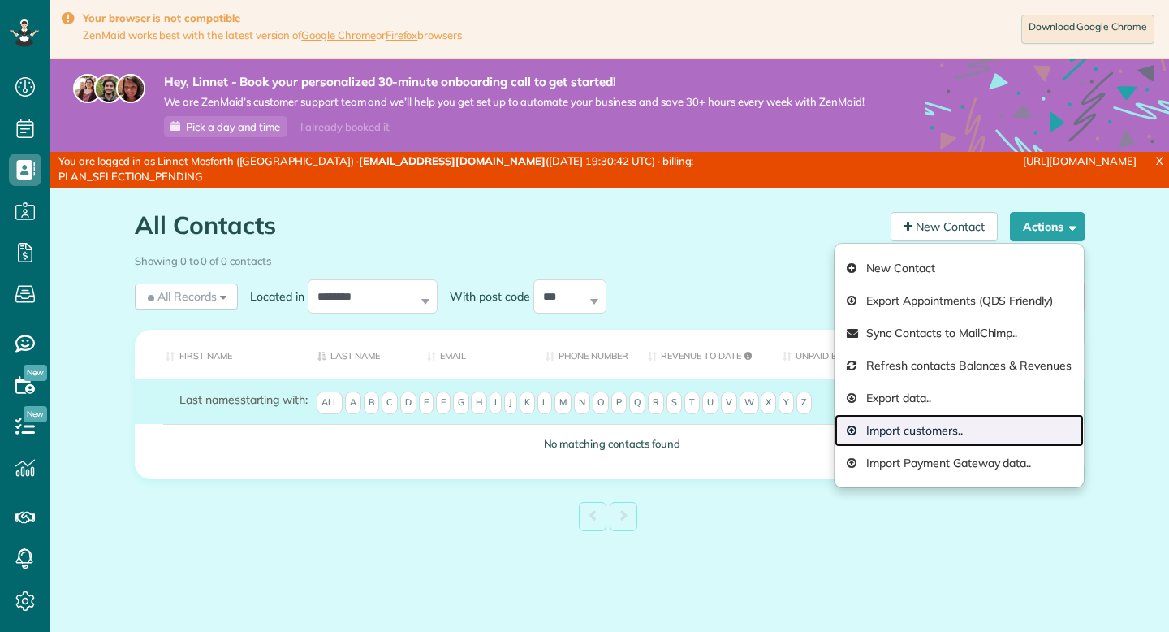
click at [926, 424] on link "Import customers.." at bounding box center [959, 430] width 249 height 32
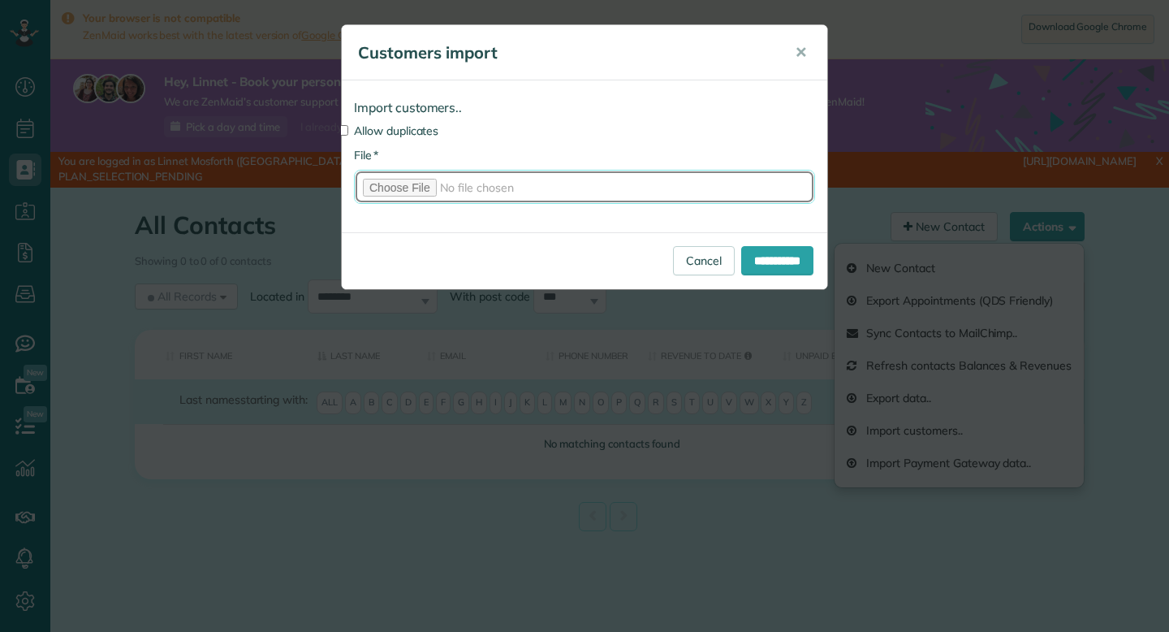
click at [400, 189] on input "* File" at bounding box center [584, 187] width 461 height 34
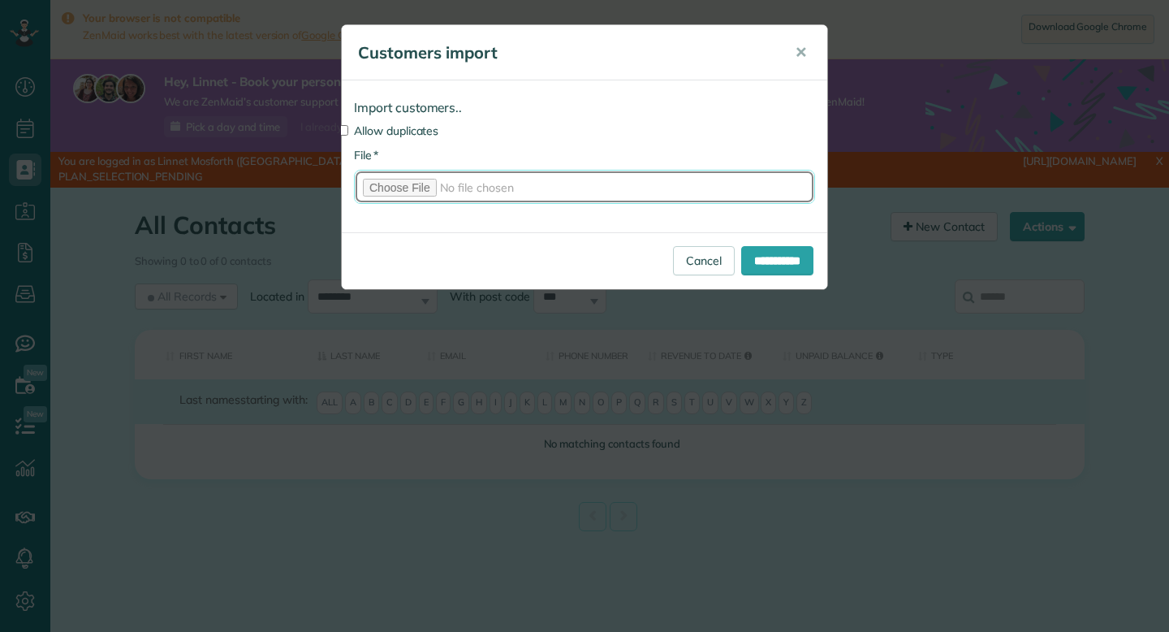
type input "**********"
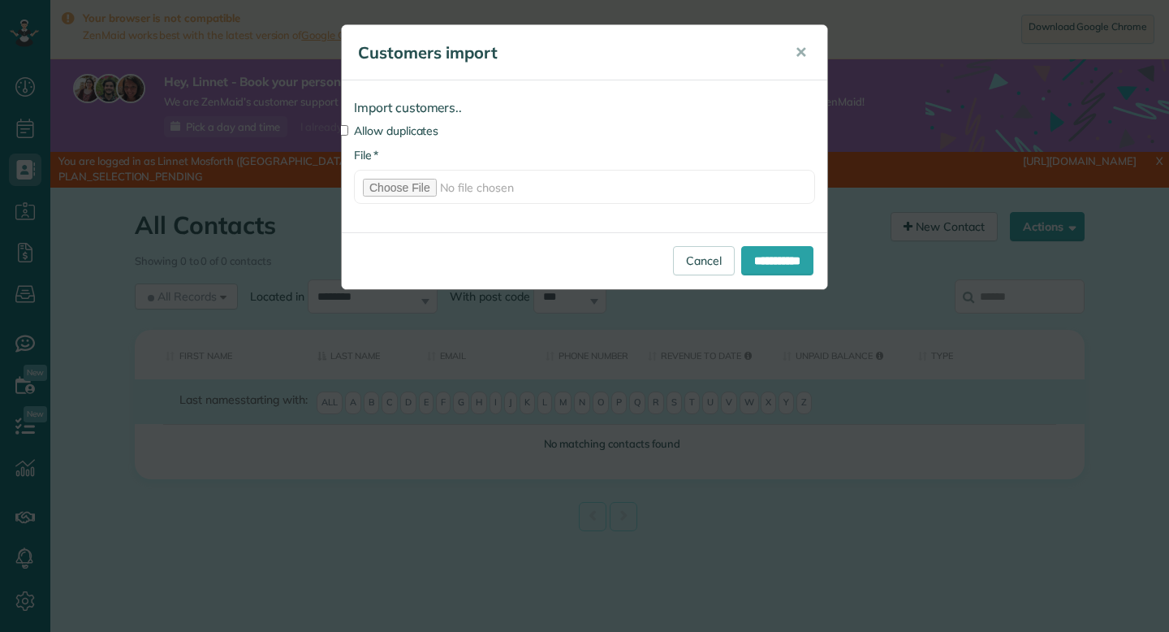
click at [411, 142] on div "Import customers.. Allow duplicates * File" at bounding box center [585, 156] width 486 height 152
click at [414, 123] on label "Allow duplicates" at bounding box center [584, 131] width 461 height 16
click at [767, 252] on input "**********" at bounding box center [777, 260] width 72 height 29
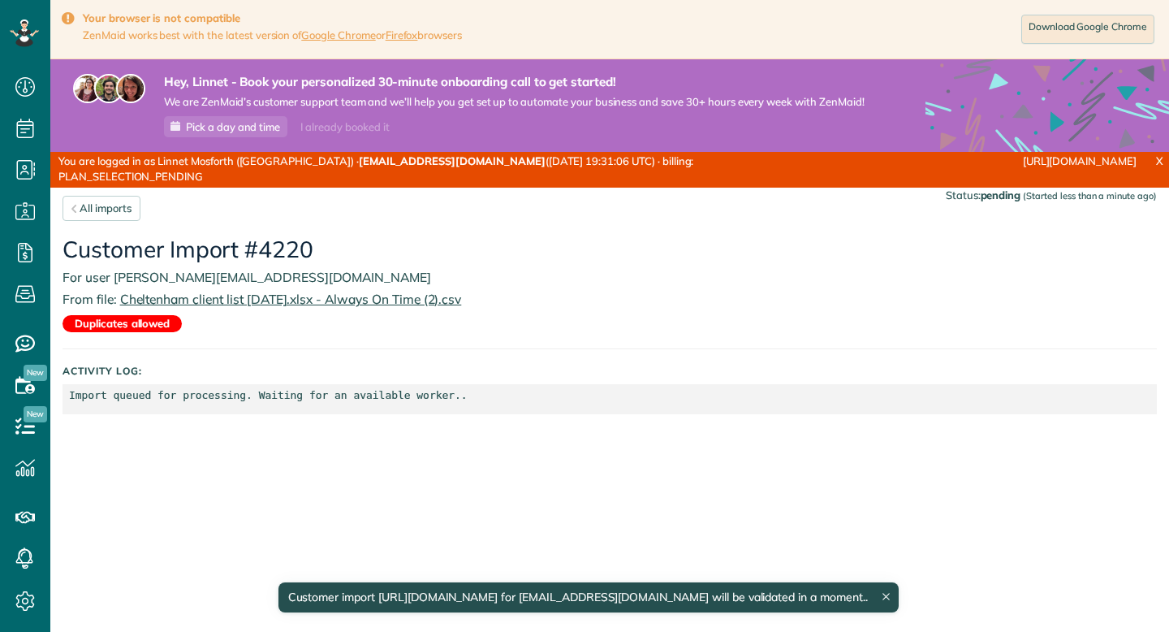
scroll to position [7, 7]
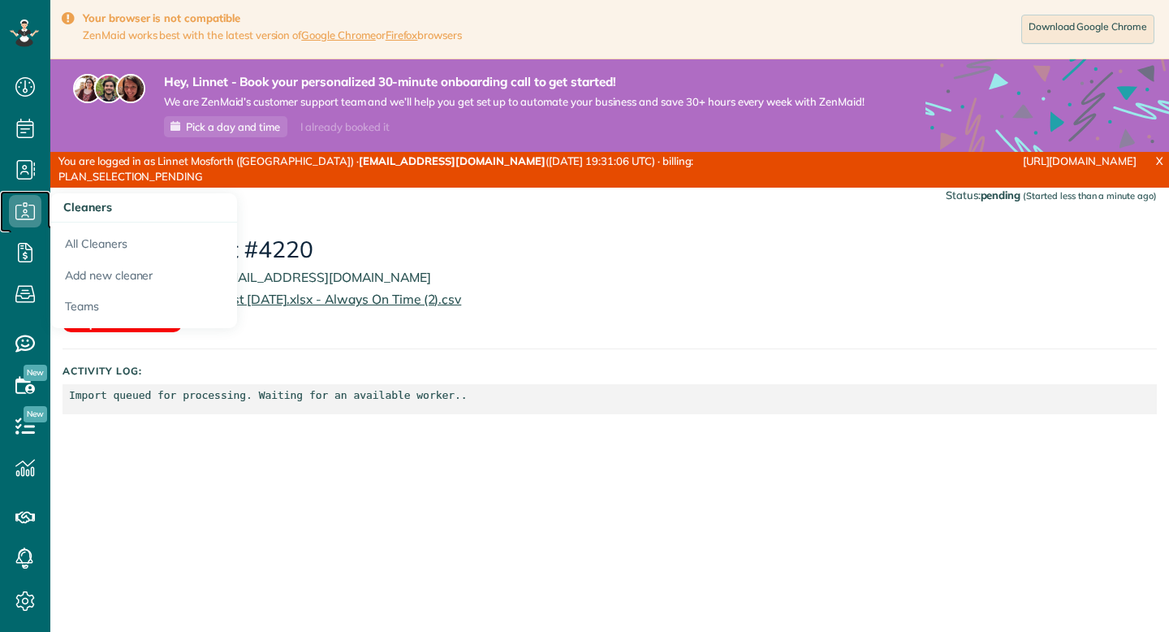
click at [24, 202] on use at bounding box center [24, 210] width 19 height 17
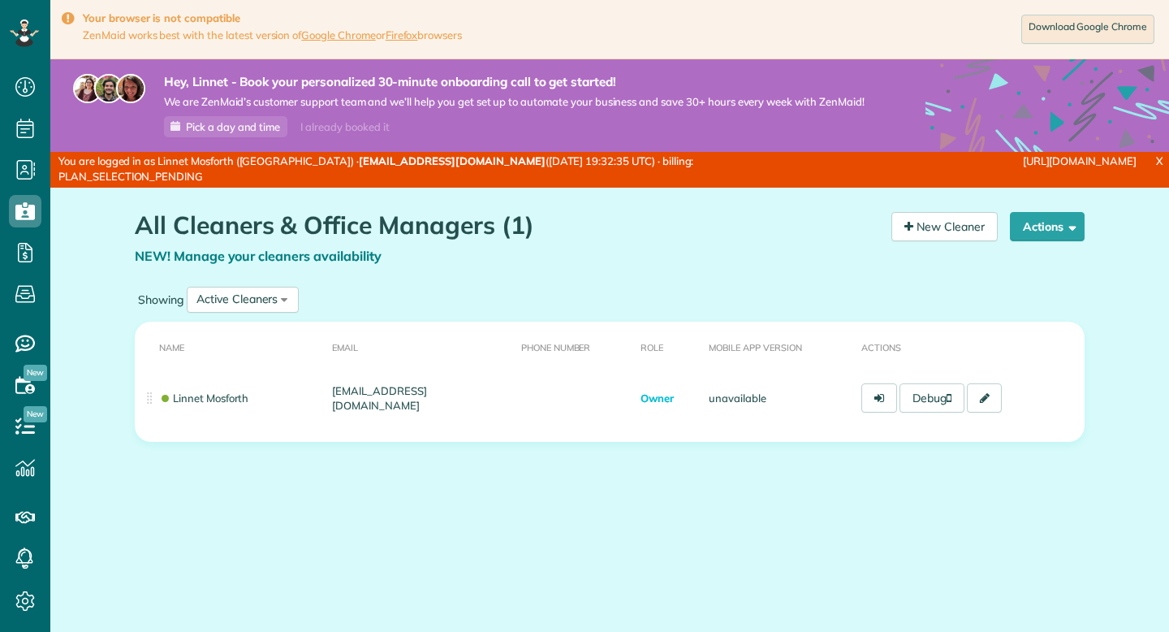
scroll to position [7, 7]
drag, startPoint x: 368, startPoint y: 163, endPoint x: 492, endPoint y: 164, distance: 124.2
click at [492, 164] on div "You are logged in as Linnet Mosforth (Haus Maids Cheltenham) · linnet@hausmaids…" at bounding box center [413, 169] width 727 height 35
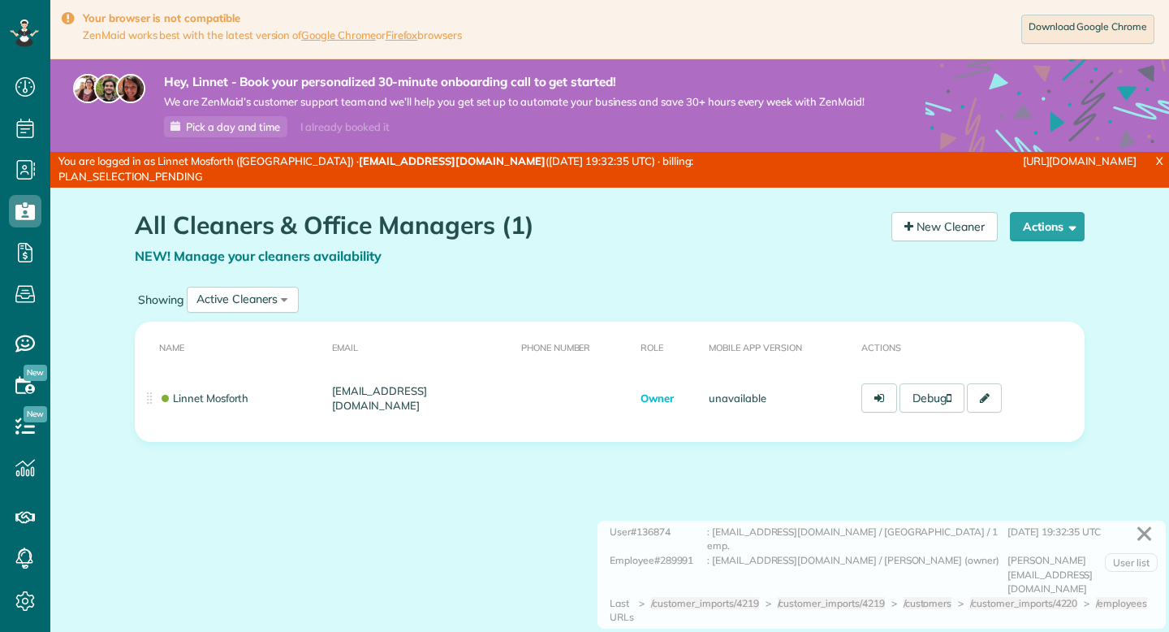
copy div "[EMAIL_ADDRESS][DOMAIN_NAME]"
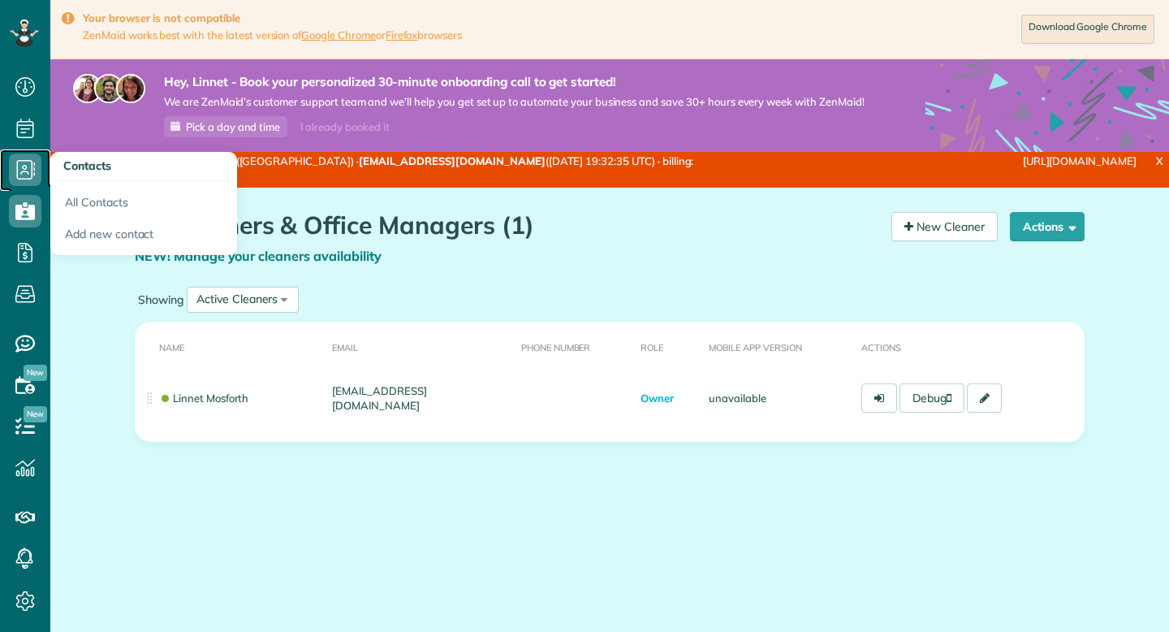
click at [35, 163] on icon at bounding box center [25, 169] width 32 height 32
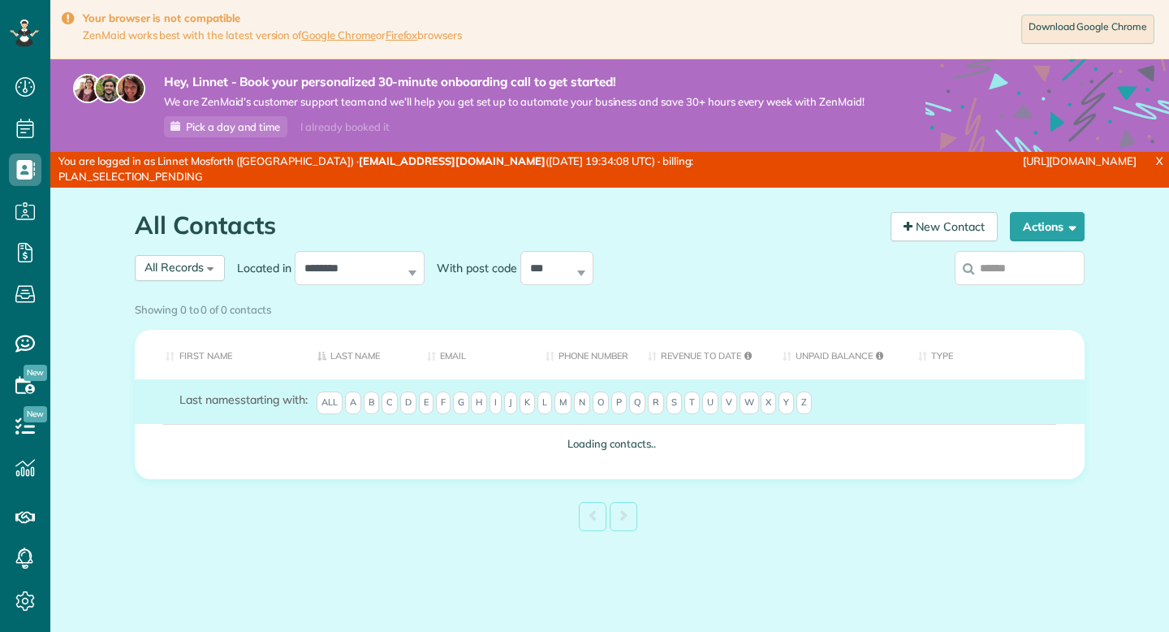
scroll to position [7, 7]
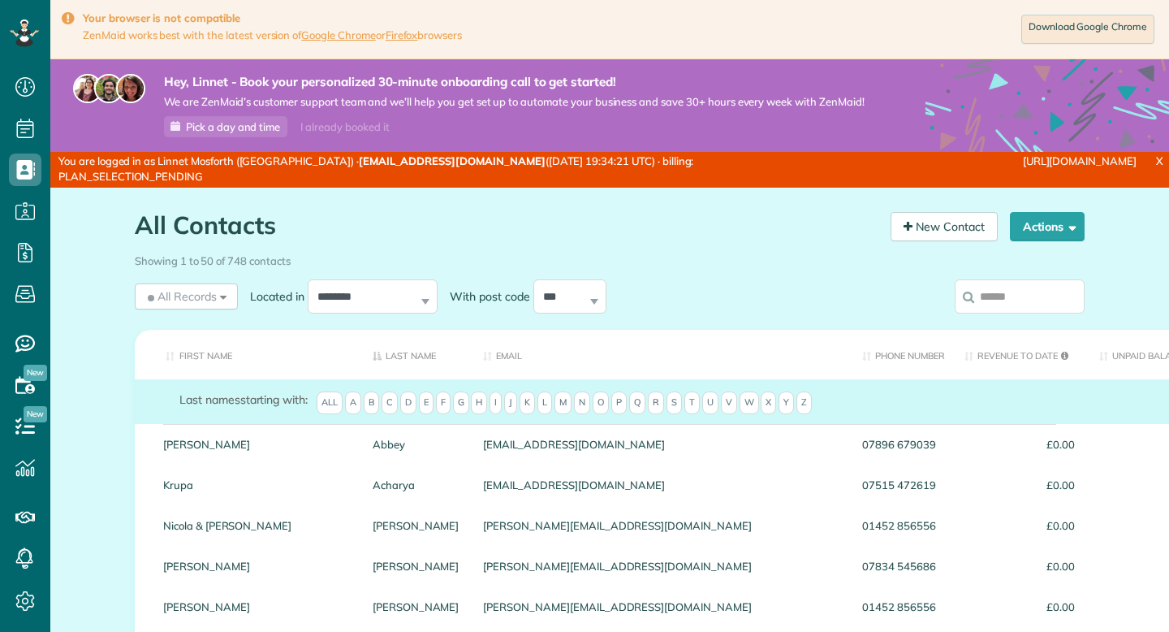
scroll to position [7, 7]
